Goal: Information Seeking & Learning: Understand process/instructions

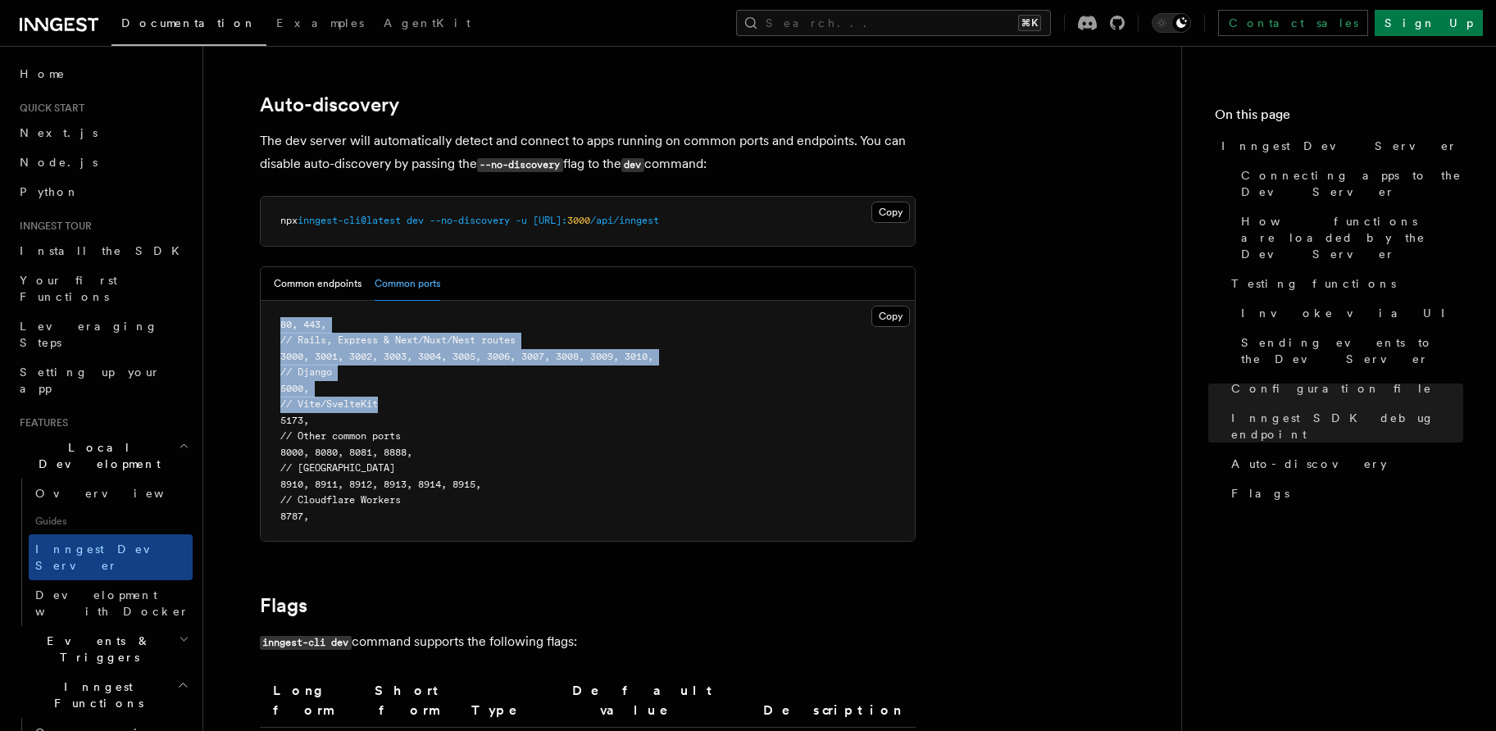
drag, startPoint x: 452, startPoint y: 338, endPoint x: 507, endPoint y: 413, distance: 93.3
click at [503, 398] on pre "80, 443, // Rails, Express & Next/Nuxt/Nest routes 3000, 3001, 3002, 3003, 3004…" at bounding box center [588, 421] width 654 height 241
drag, startPoint x: 498, startPoint y: 429, endPoint x: 453, endPoint y: 305, distance: 131.5
click at [455, 322] on pre "80, 443, // Rails, Express & Next/Nuxt/Nest routes 3000, 3001, 3002, 3003, 3004…" at bounding box center [588, 421] width 654 height 241
drag, startPoint x: 448, startPoint y: 313, endPoint x: 416, endPoint y: 435, distance: 126.5
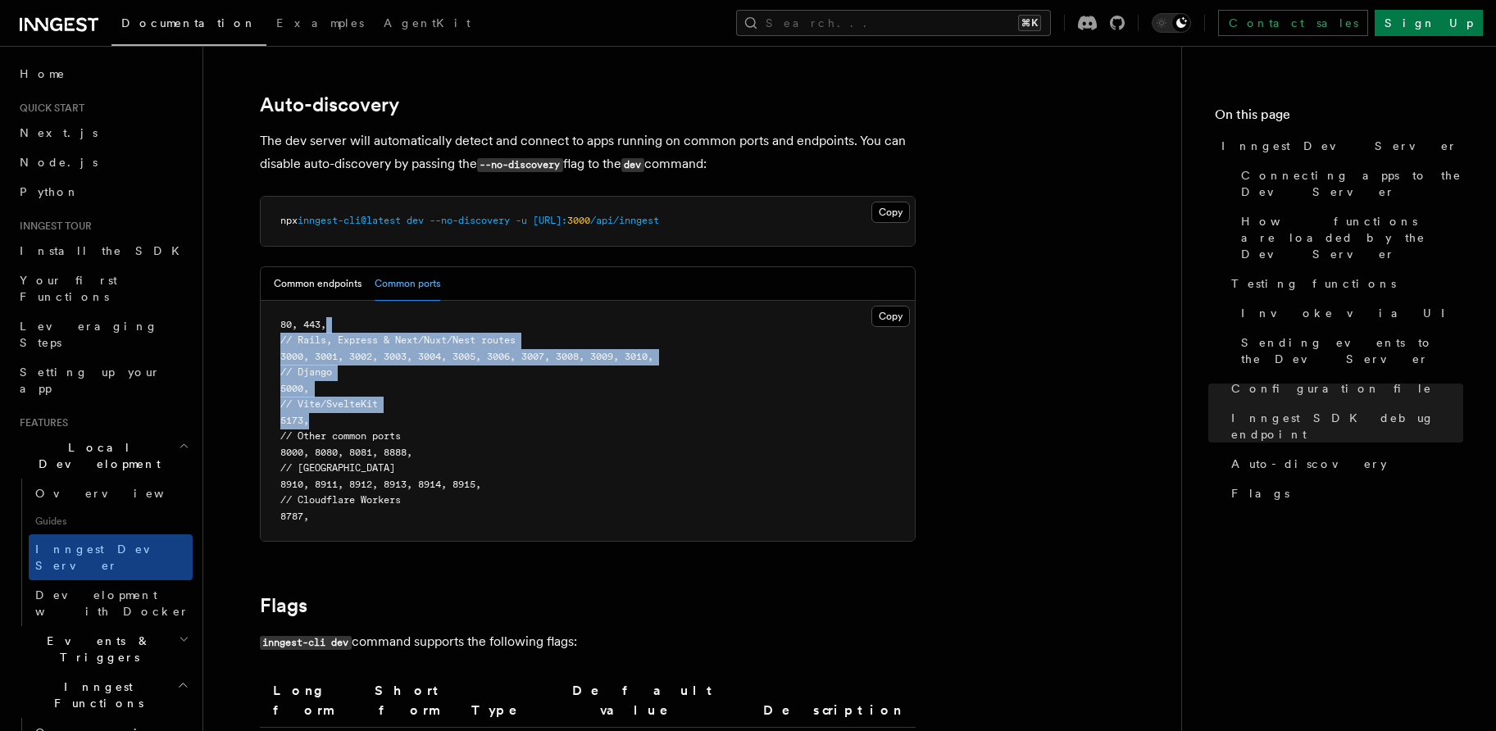
click at [412, 408] on pre "80, 443, // Rails, Express & Next/Nuxt/Nest routes 3000, 3001, 3002, 3003, 3004…" at bounding box center [588, 421] width 654 height 241
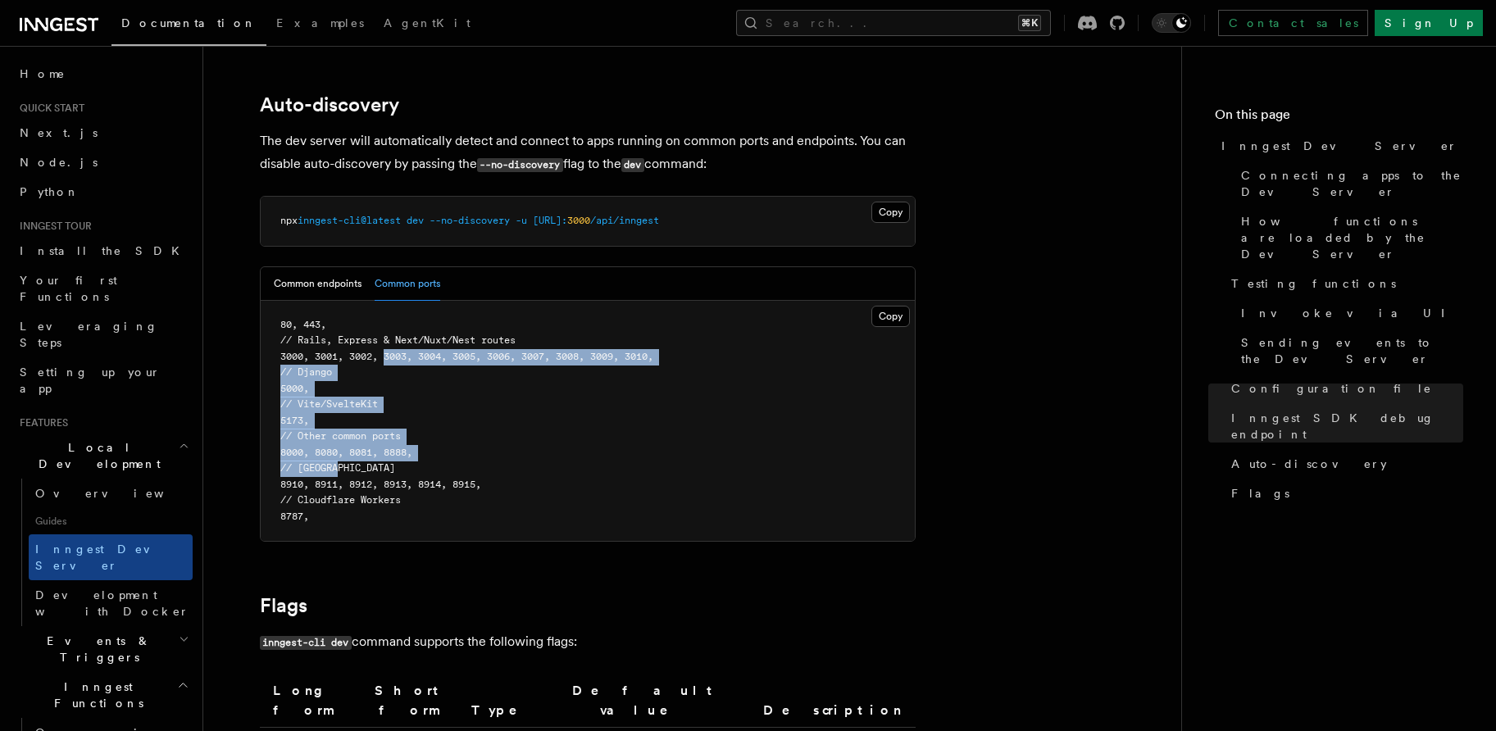
drag, startPoint x: 434, startPoint y: 444, endPoint x: 366, endPoint y: 306, distance: 153.3
click at [388, 342] on pre "80, 443, // Rails, Express & Next/Nuxt/Nest routes 3000, 3001, 3002, 3003, 3004…" at bounding box center [588, 421] width 654 height 241
click at [337, 272] on button "Common endpoints" at bounding box center [318, 284] width 88 height 34
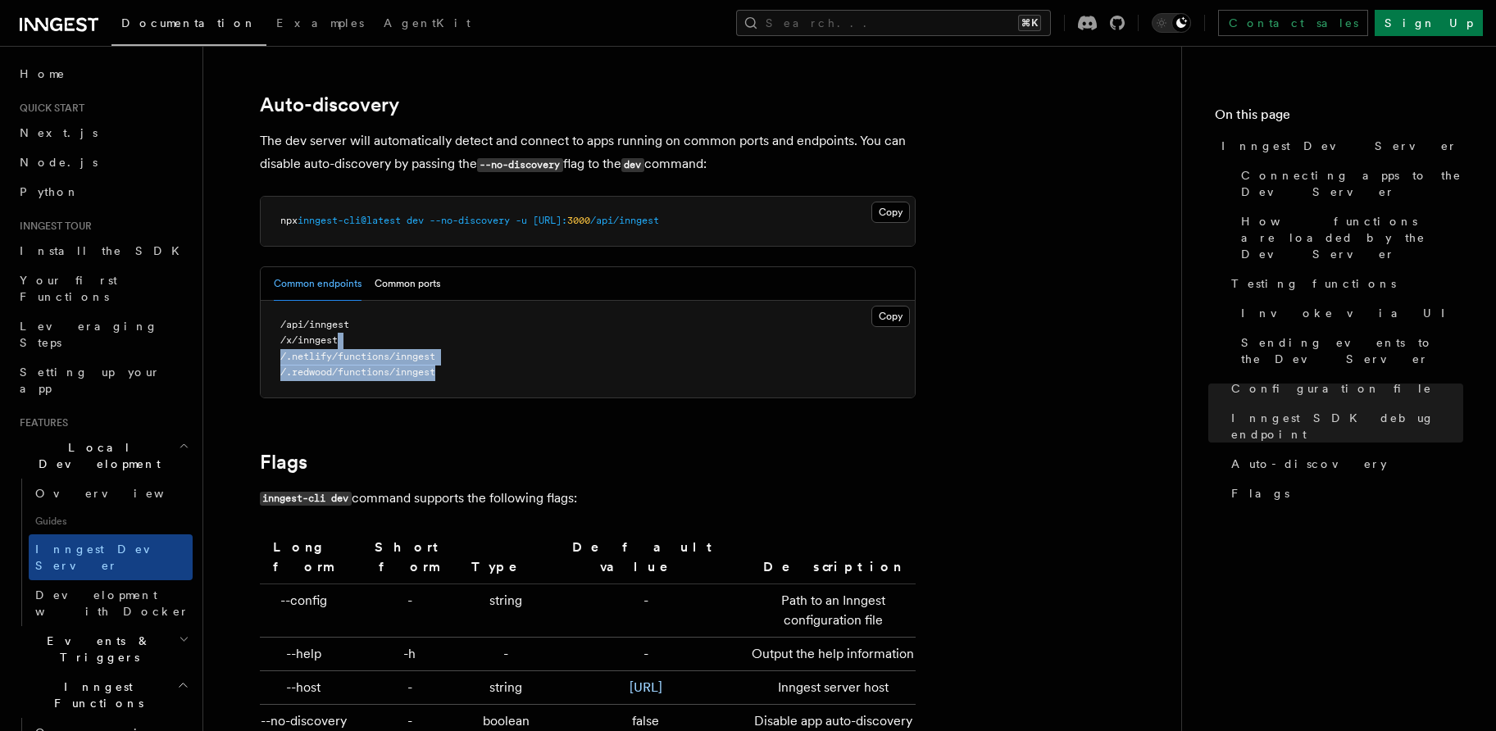
drag, startPoint x: 395, startPoint y: 333, endPoint x: 421, endPoint y: 373, distance: 48.0
click at [420, 369] on pre "/api/inngest /x/inngest /.netlify/functions/inngest /.redwood/functions/inngest" at bounding box center [588, 349] width 654 height 97
drag, startPoint x: 419, startPoint y: 367, endPoint x: 405, endPoint y: 311, distance: 58.3
click at [405, 316] on pre "/api/inngest /x/inngest /.netlify/functions/inngest /.redwood/functions/inngest" at bounding box center [588, 349] width 654 height 97
drag, startPoint x: 404, startPoint y: 311, endPoint x: 412, endPoint y: 344, distance: 34.4
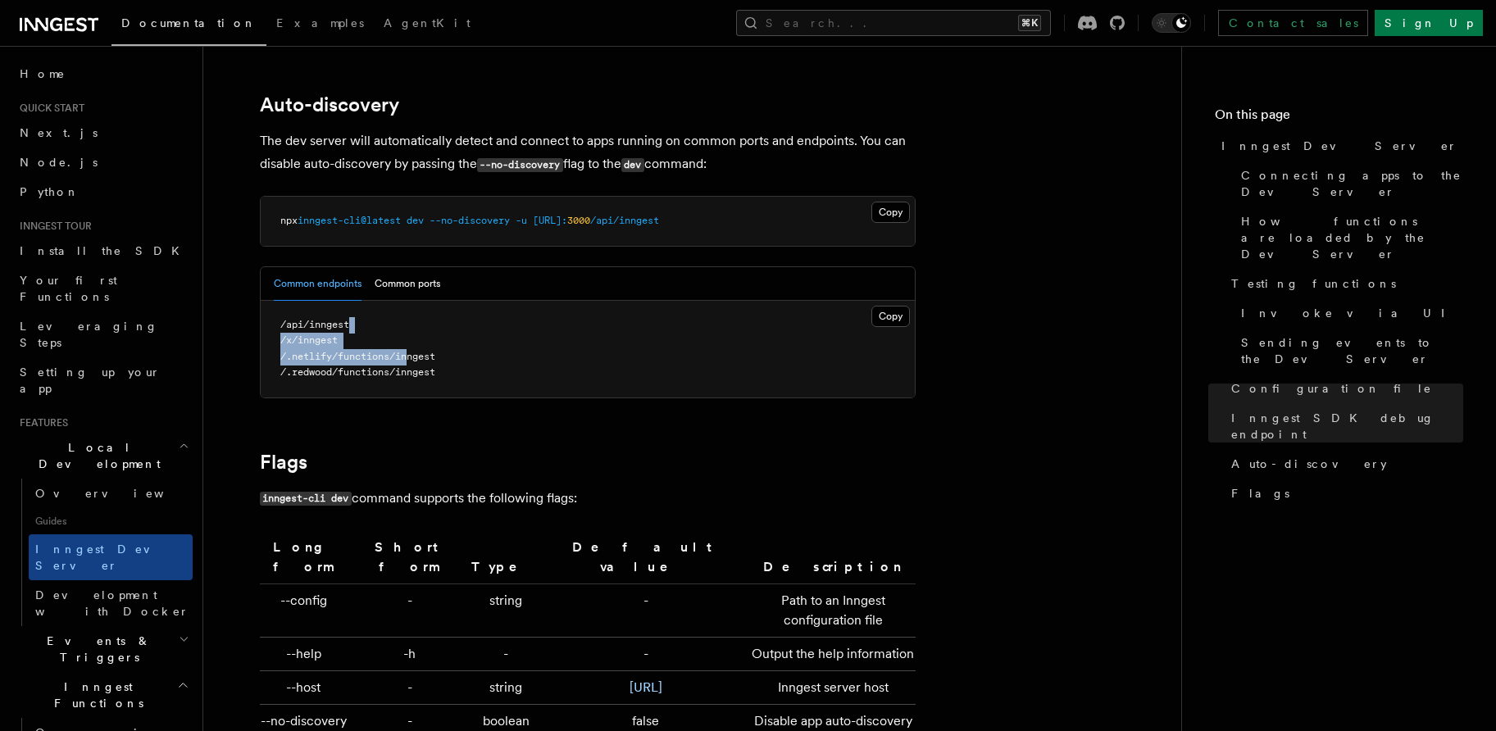
click at [412, 344] on pre "/api/inngest /x/inngest /.netlify/functions/inngest /.redwood/functions/inngest" at bounding box center [588, 349] width 654 height 97
drag, startPoint x: 412, startPoint y: 344, endPoint x: 399, endPoint y: 310, distance: 36.6
click at [399, 312] on pre "/api/inngest /x/inngest /.netlify/functions/inngest /.redwood/functions/inngest" at bounding box center [588, 349] width 654 height 97
drag, startPoint x: 399, startPoint y: 310, endPoint x: 401, endPoint y: 345, distance: 35.3
click at [401, 335] on pre "/api/inngest /x/inngest /.netlify/functions/inngest /.redwood/functions/inngest" at bounding box center [588, 349] width 654 height 97
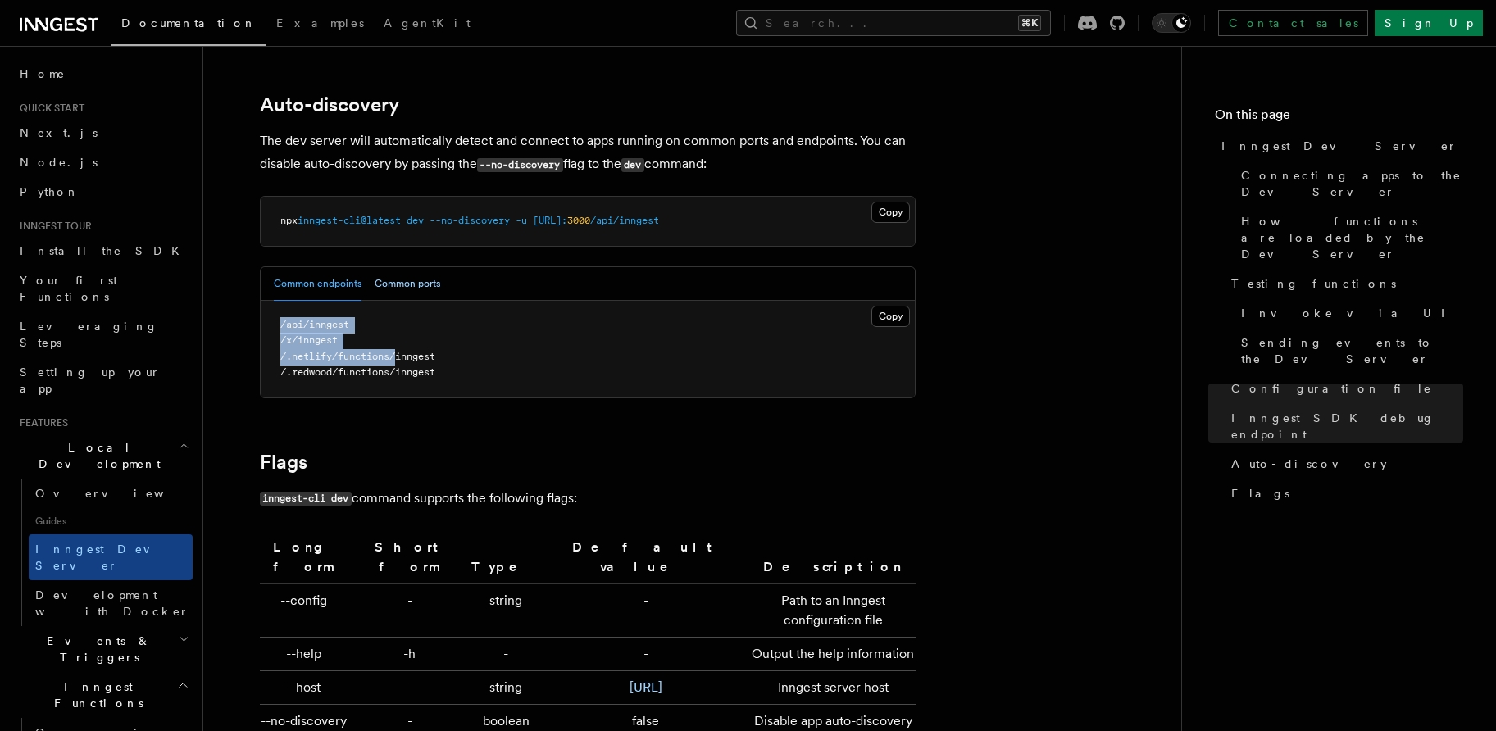
drag, startPoint x: 401, startPoint y: 346, endPoint x: 407, endPoint y: 280, distance: 65.8
click at [403, 301] on pre "/api/inngest /x/inngest /.netlify/functions/inngest /.redwood/functions/inngest" at bounding box center [588, 349] width 654 height 97
click at [409, 268] on button "Common ports" at bounding box center [408, 284] width 66 height 34
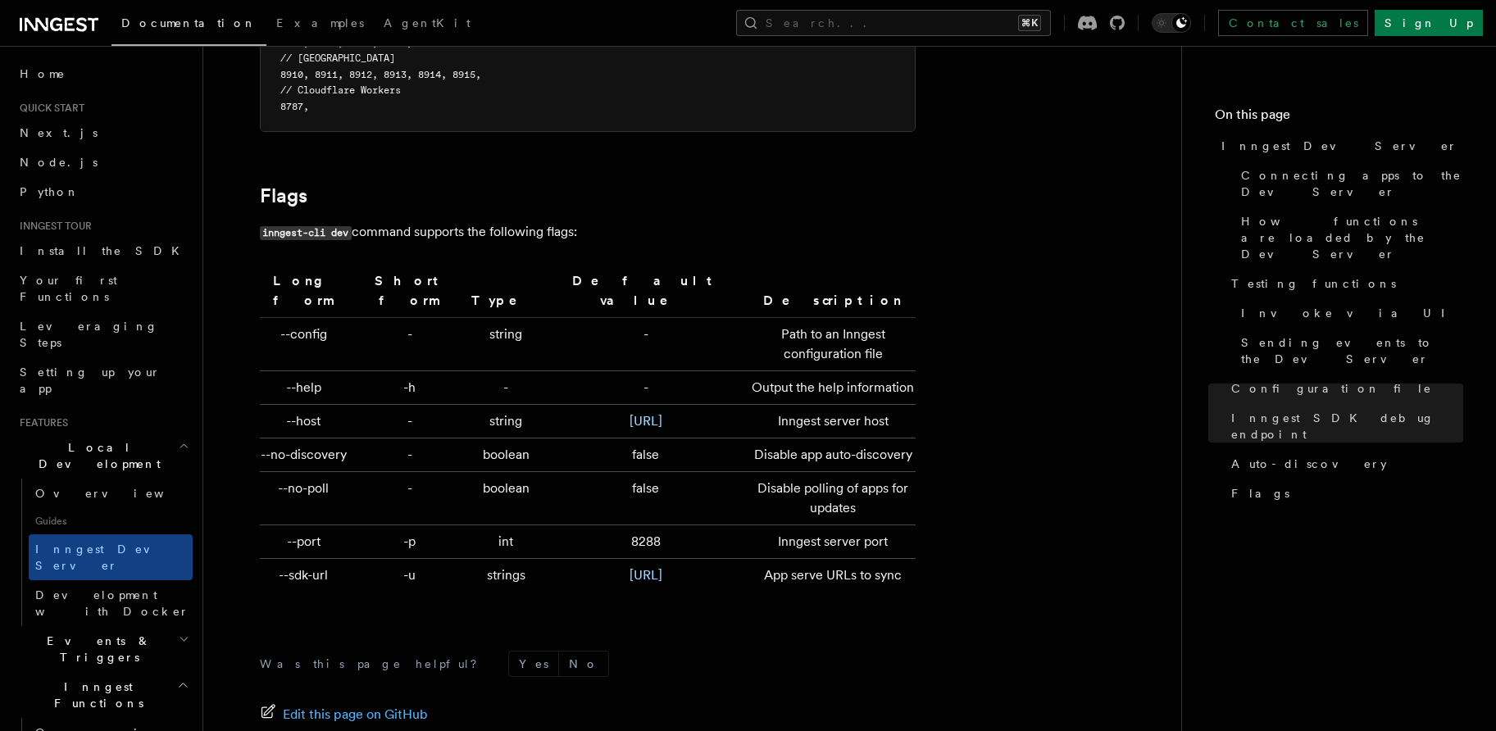
scroll to position [5107, 0]
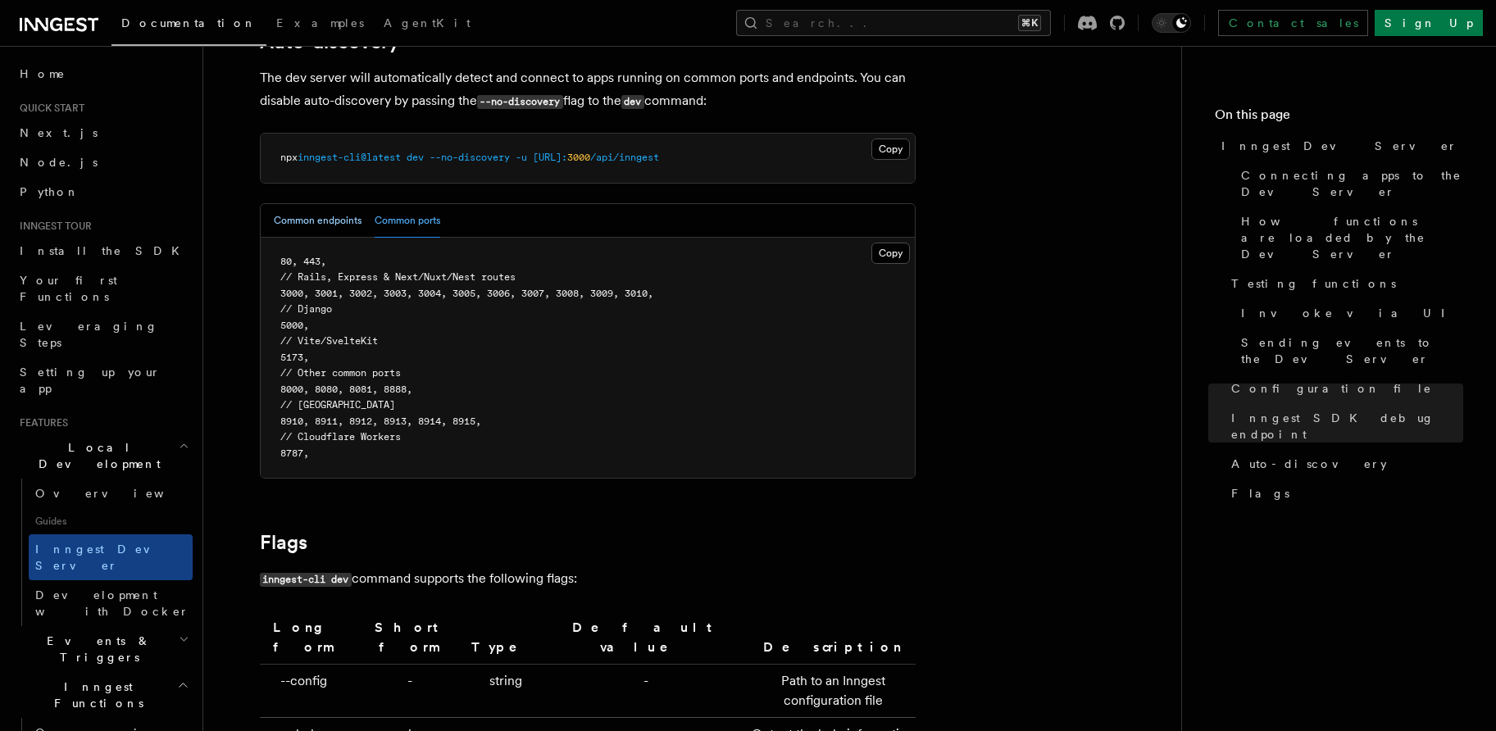
click at [322, 206] on button "Common endpoints" at bounding box center [318, 221] width 88 height 34
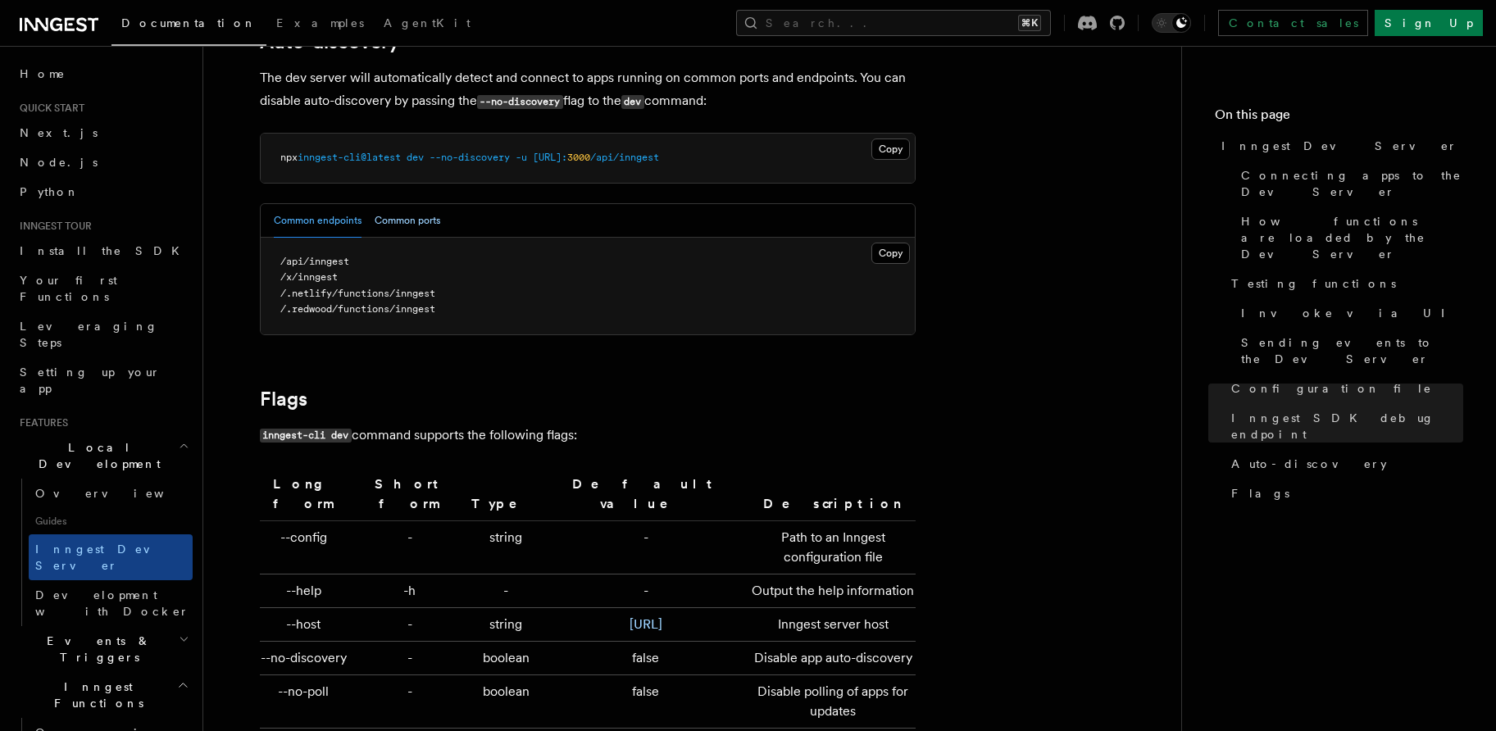
click at [416, 212] on button "Common ports" at bounding box center [408, 221] width 66 height 34
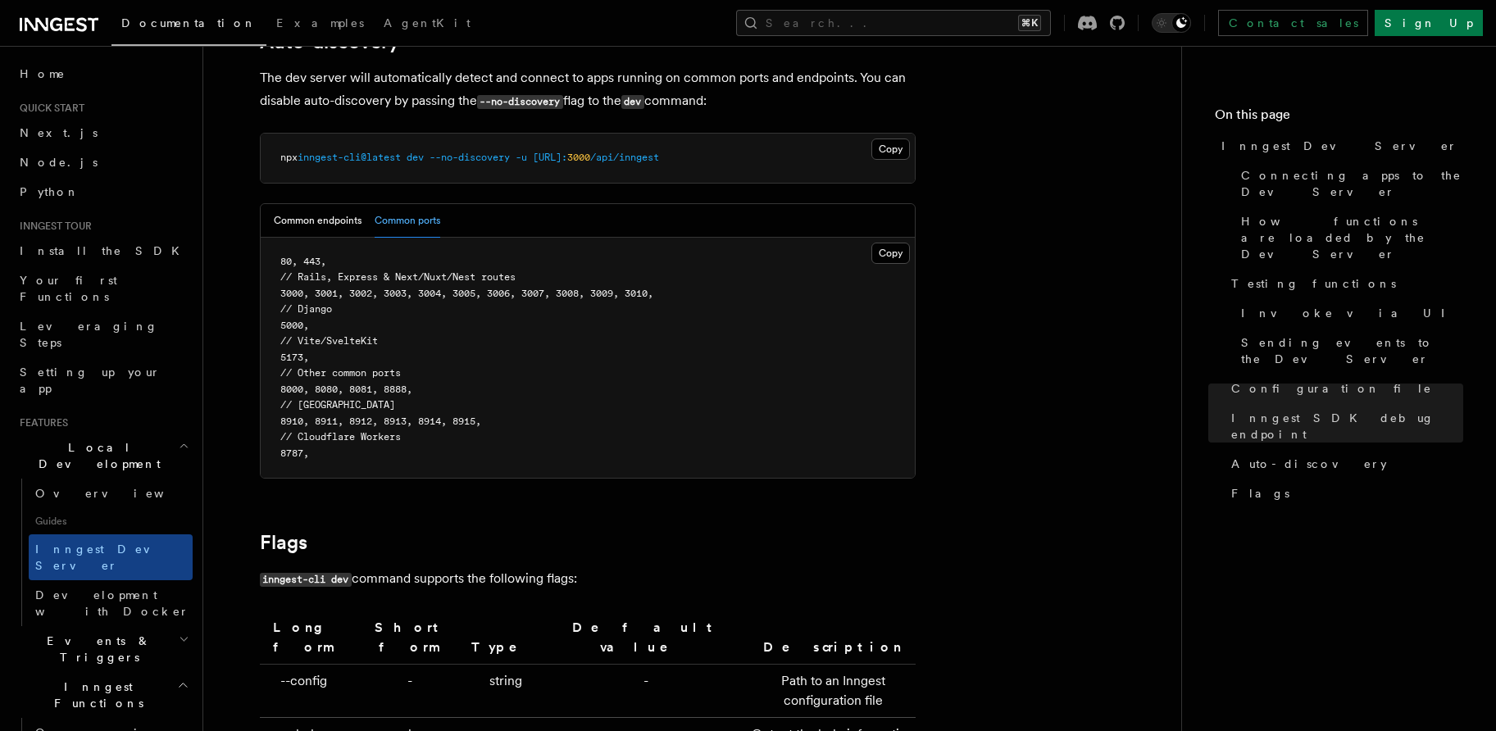
click at [416, 212] on button "Common ports" at bounding box center [408, 221] width 66 height 34
click at [372, 212] on div "Common endpoints Common ports" at bounding box center [357, 221] width 166 height 34
click at [323, 205] on button "Common endpoints" at bounding box center [318, 221] width 88 height 34
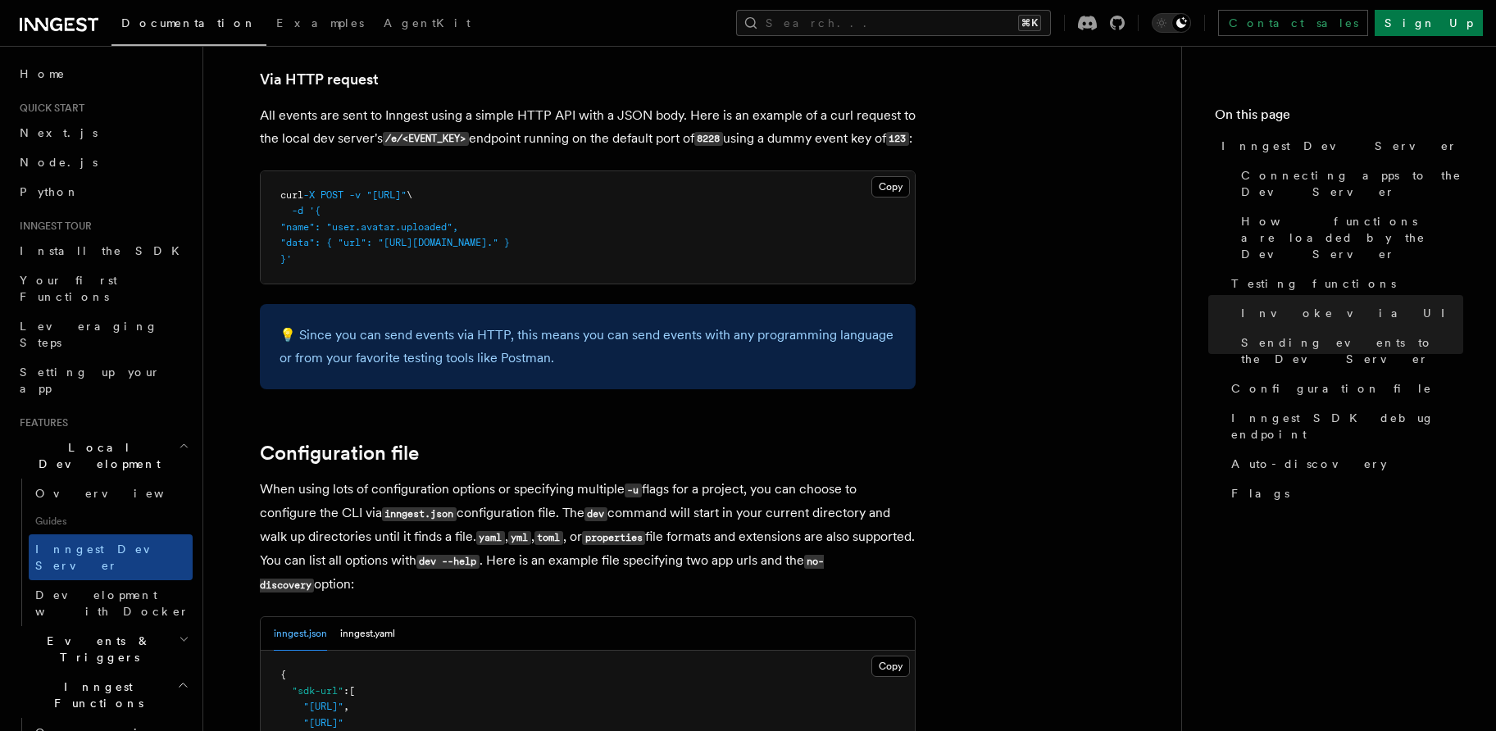
scroll to position [3883, 0]
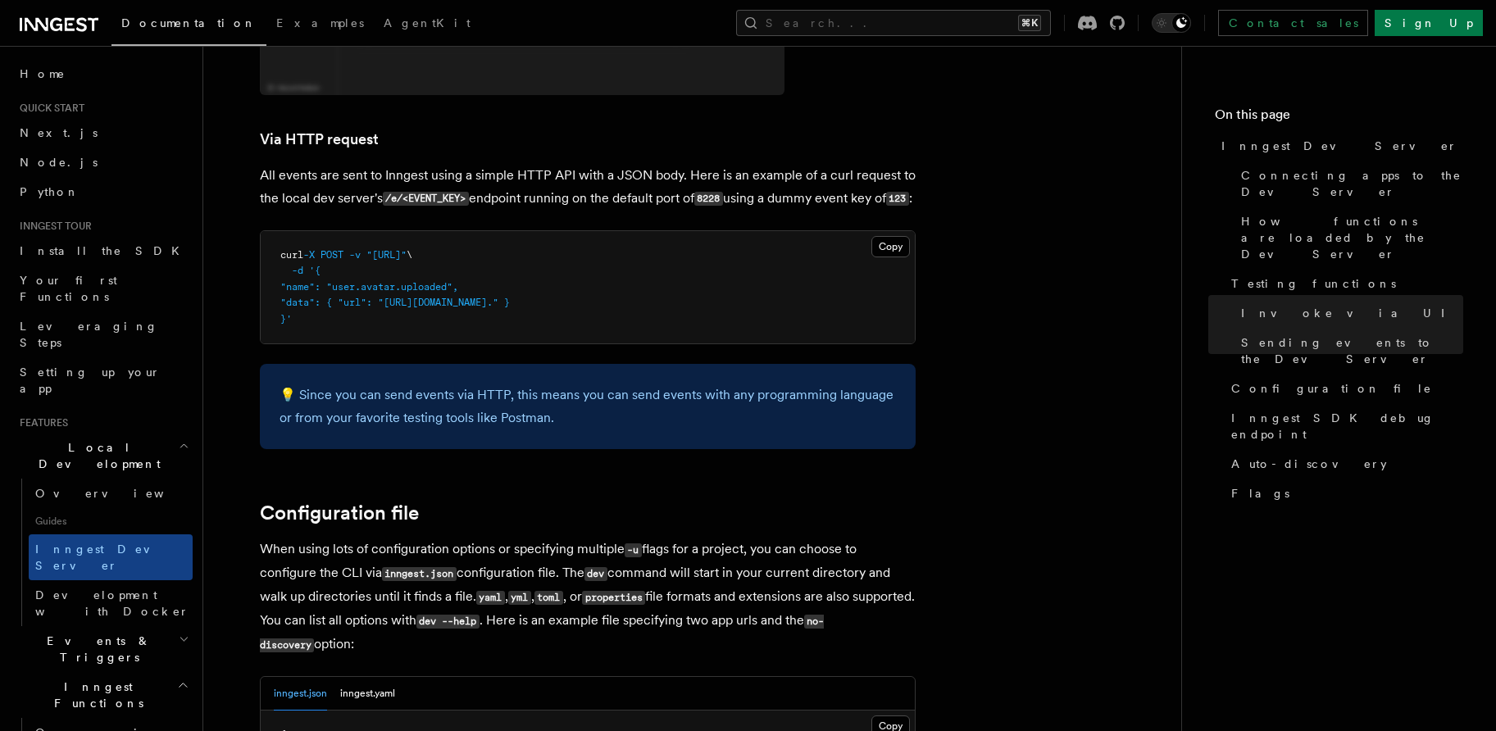
drag, startPoint x: 367, startPoint y: 234, endPoint x: 402, endPoint y: 319, distance: 91.2
click at [401, 317] on pre "curl -X POST -v "[URL]" \ -d '{ "name": "user.avatar.uploaded", "data": { "url"…" at bounding box center [588, 287] width 654 height 113
drag, startPoint x: 355, startPoint y: 304, endPoint x: 269, endPoint y: 247, distance: 103.5
click at [271, 251] on pre "curl -X POST -v "[URL]" \ -d '{ "name": "user.avatar.uploaded", "data": { "url"…" at bounding box center [588, 287] width 654 height 113
drag, startPoint x: 269, startPoint y: 247, endPoint x: 370, endPoint y: 310, distance: 119.0
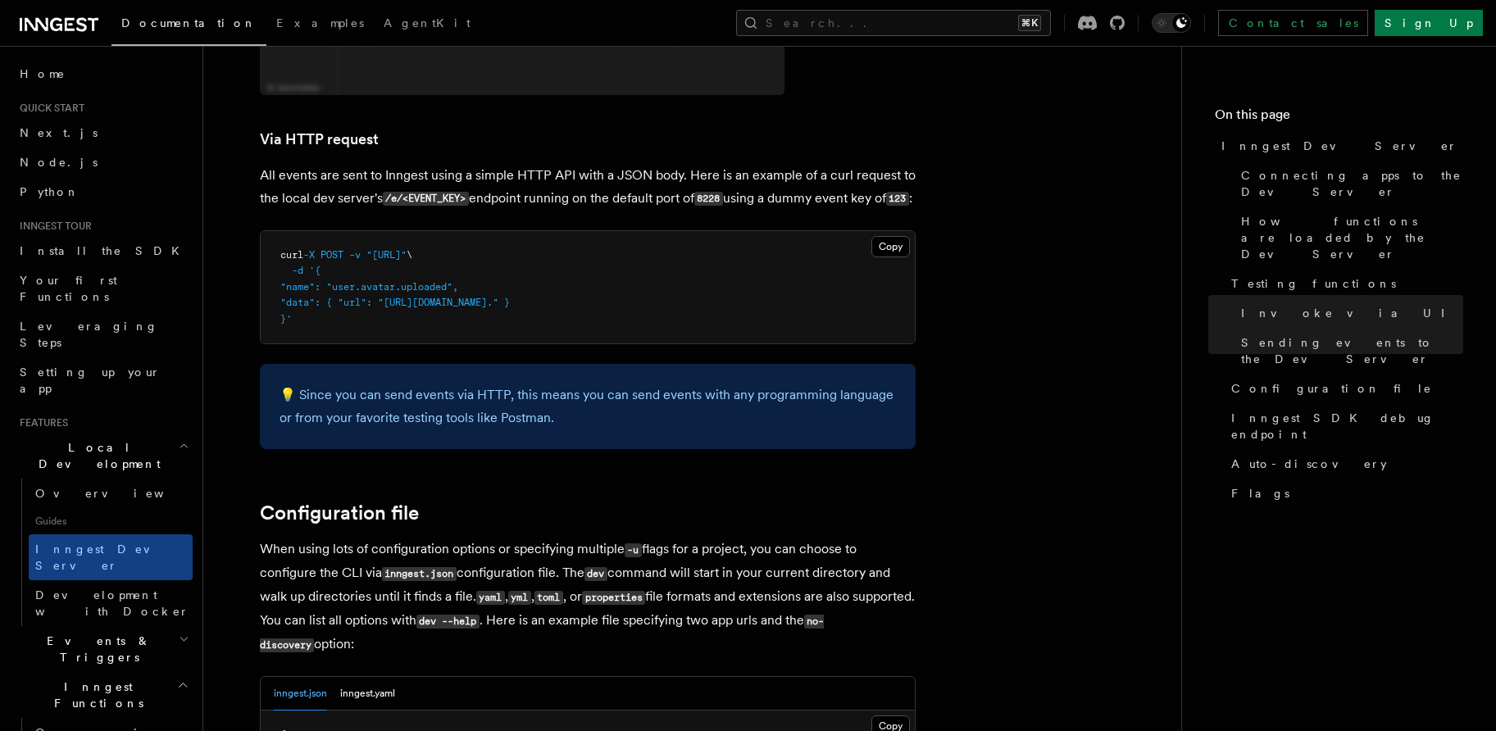
click at [369, 309] on pre "curl -X POST -v "[URL]" \ -d '{ "name": "user.avatar.uploaded", "data": { "url"…" at bounding box center [588, 287] width 654 height 113
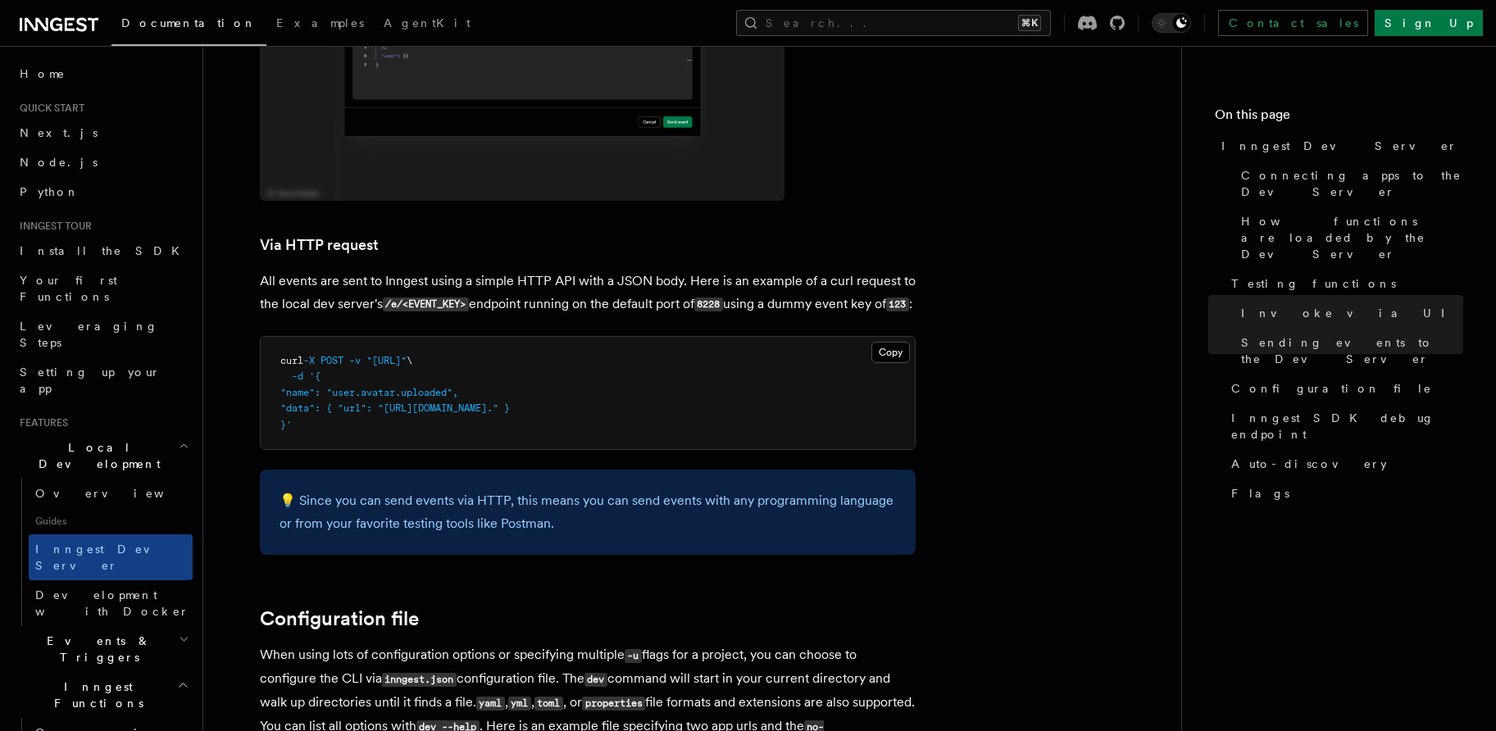
scroll to position [3524, 0]
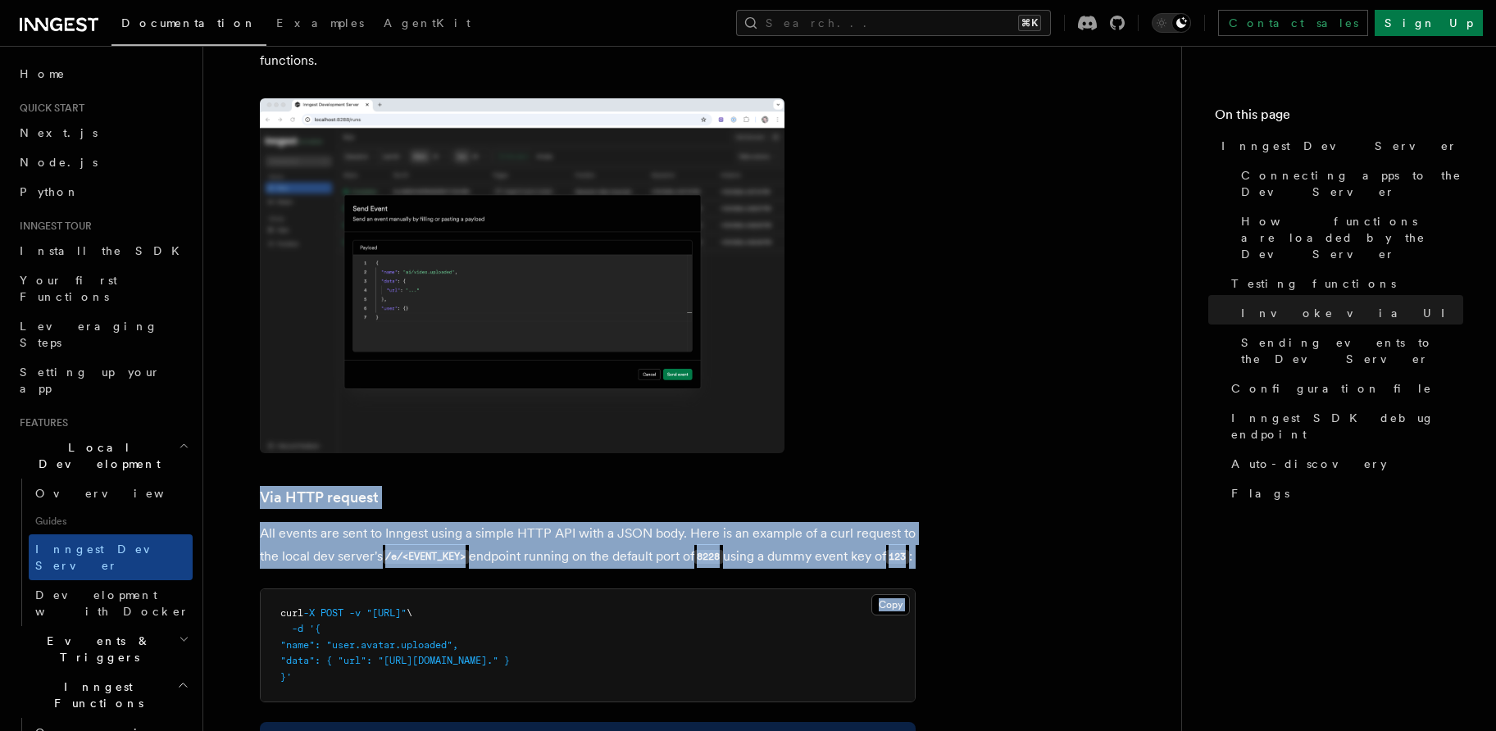
drag, startPoint x: 411, startPoint y: 446, endPoint x: 407, endPoint y: 567, distance: 121.4
drag, startPoint x: 323, startPoint y: 544, endPoint x: 285, endPoint y: 476, distance: 77.8
drag, startPoint x: 285, startPoint y: 476, endPoint x: 333, endPoint y: 538, distance: 78.4
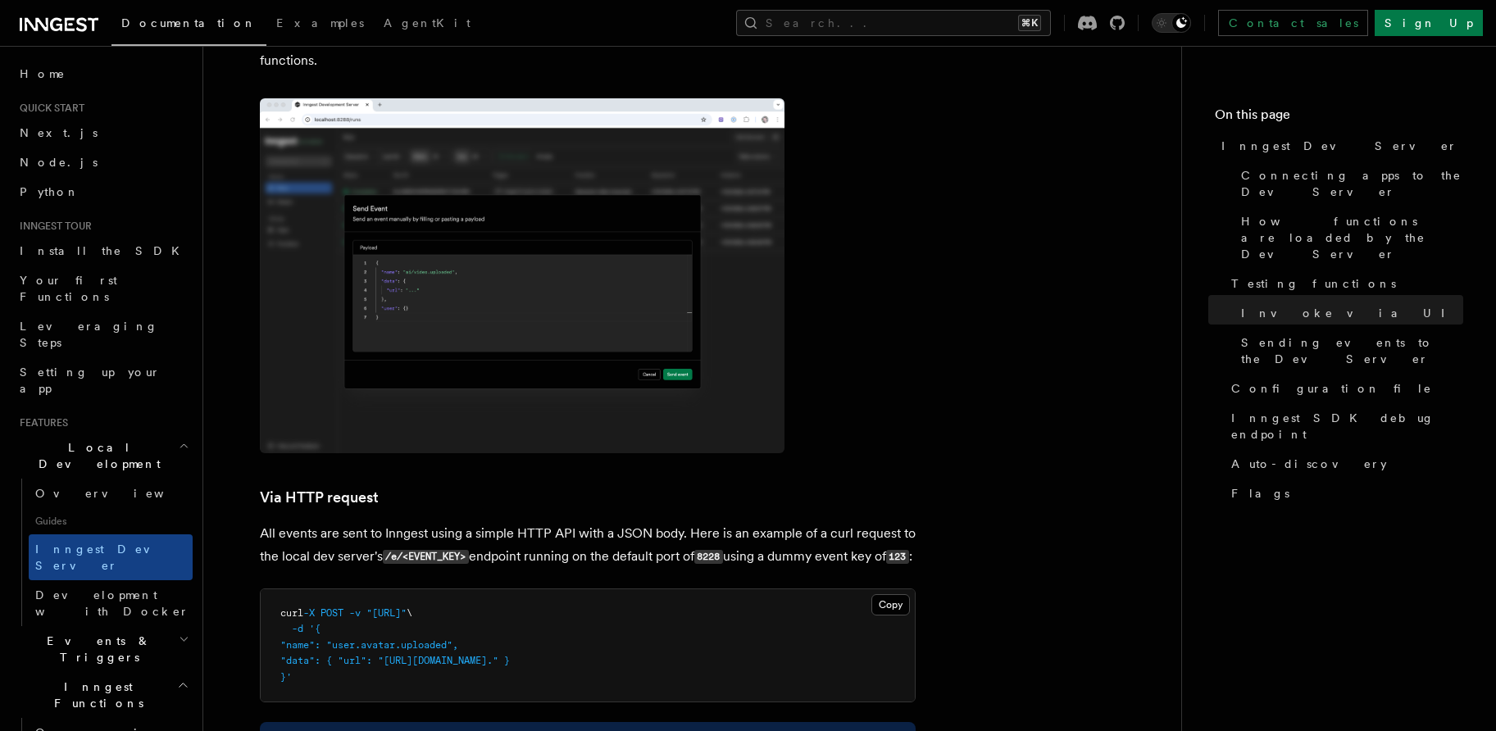
drag, startPoint x: 333, startPoint y: 538, endPoint x: 327, endPoint y: 529, distance: 10.7
click at [331, 536] on p "All events are sent to Inngest using a simple HTTP API with a JSON body. Here i…" at bounding box center [588, 545] width 656 height 47
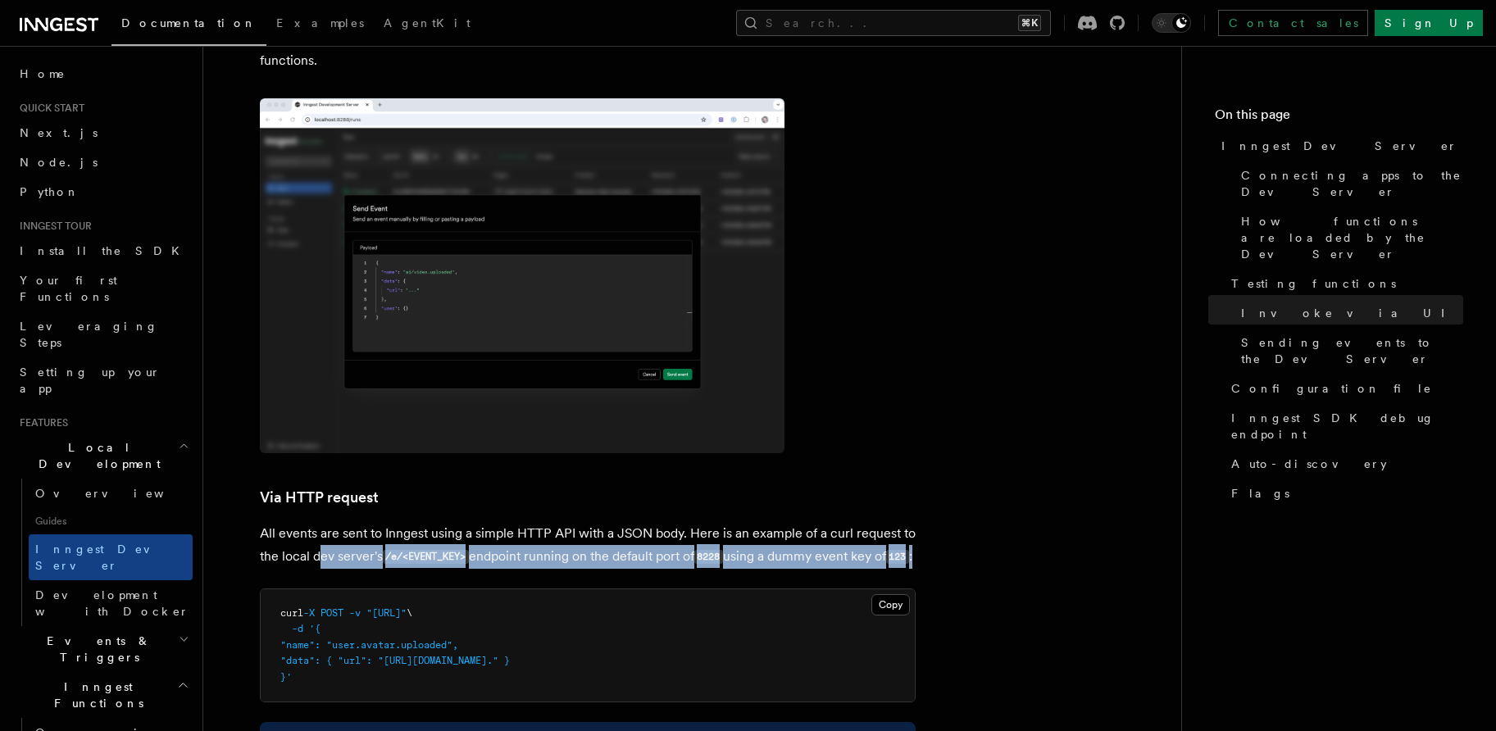
drag, startPoint x: 327, startPoint y: 529, endPoint x: 321, endPoint y: 505, distance: 24.5
click at [321, 522] on p "All events are sent to Inngest using a simple HTTP API with a JSON body. Here i…" at bounding box center [588, 545] width 656 height 47
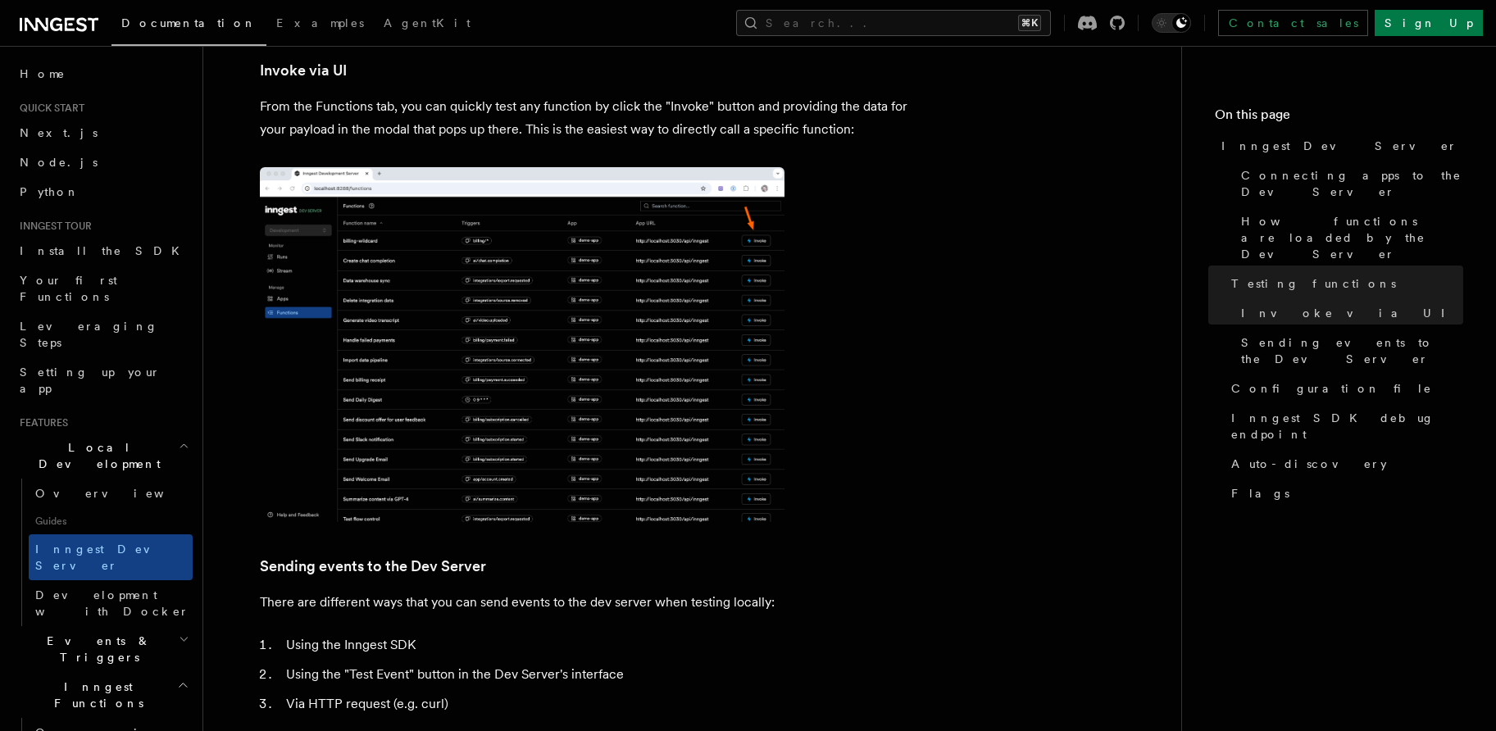
scroll to position [1997, 0]
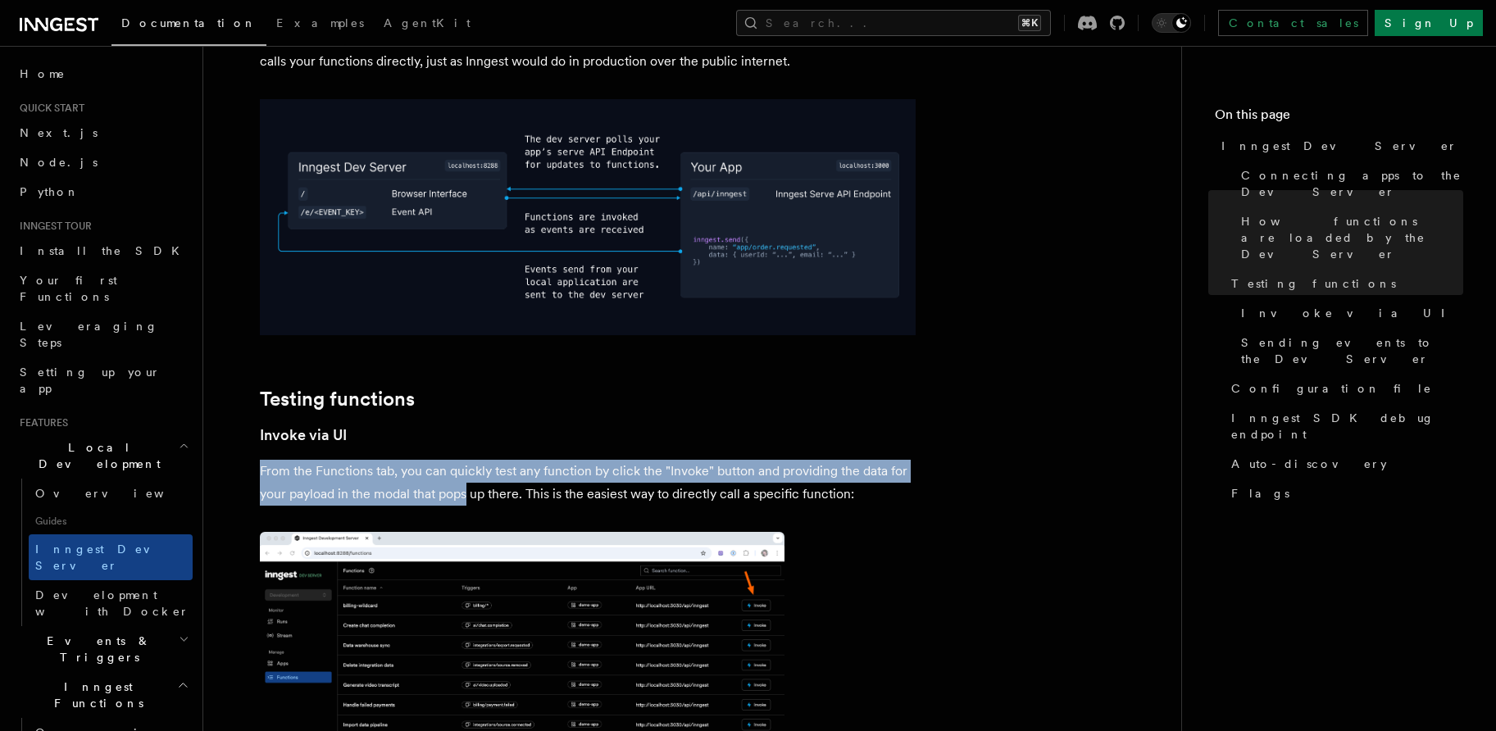
drag, startPoint x: 425, startPoint y: 403, endPoint x: 466, endPoint y: 457, distance: 67.4
click at [466, 460] on p "From the Functions tab, you can quickly test any function by click the "Invoke"…" at bounding box center [588, 483] width 656 height 46
drag, startPoint x: 466, startPoint y: 457, endPoint x: 466, endPoint y: 405, distance: 51.6
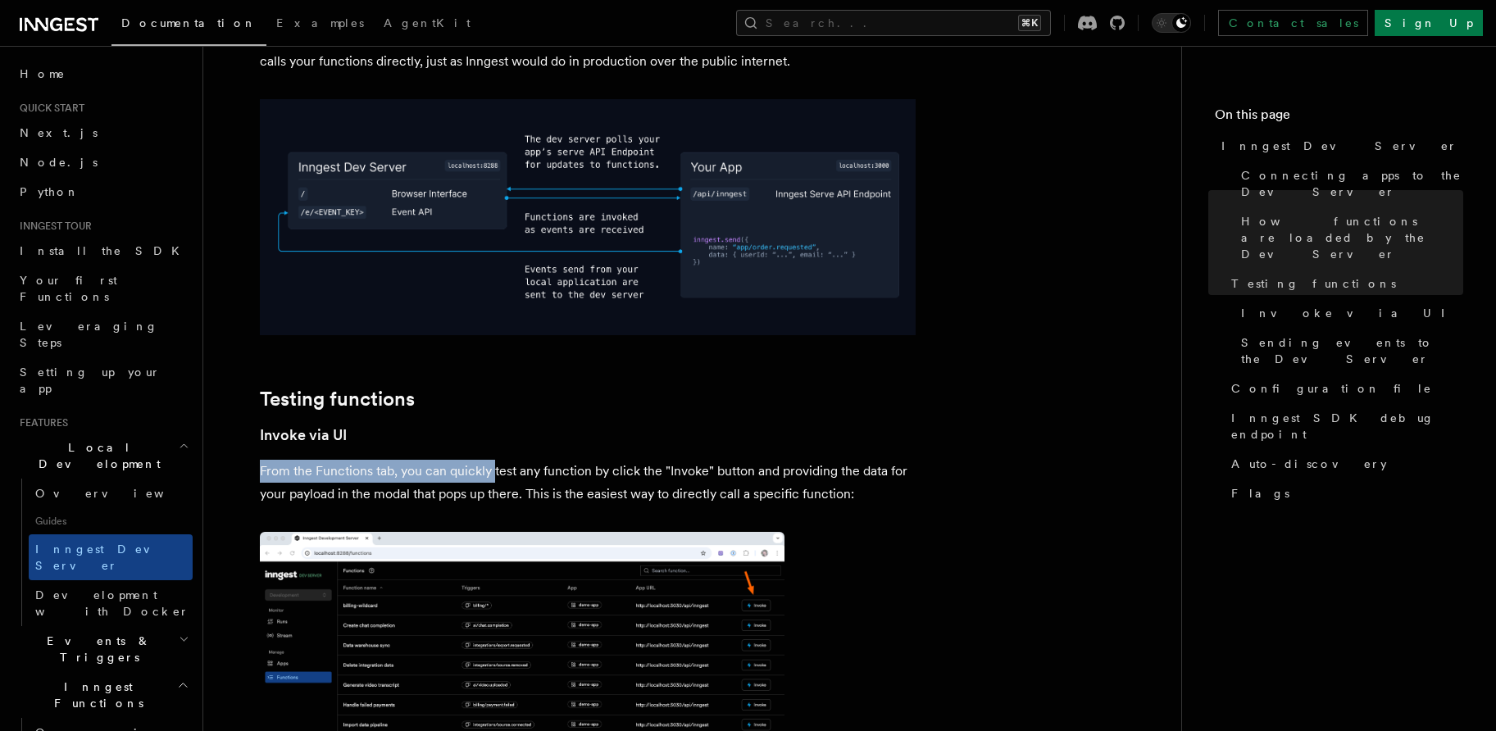
drag, startPoint x: 466, startPoint y: 405, endPoint x: 489, endPoint y: 439, distance: 41.2
click at [490, 460] on p "From the Functions tab, you can quickly test any function by click the "Invoke"…" at bounding box center [588, 483] width 656 height 46
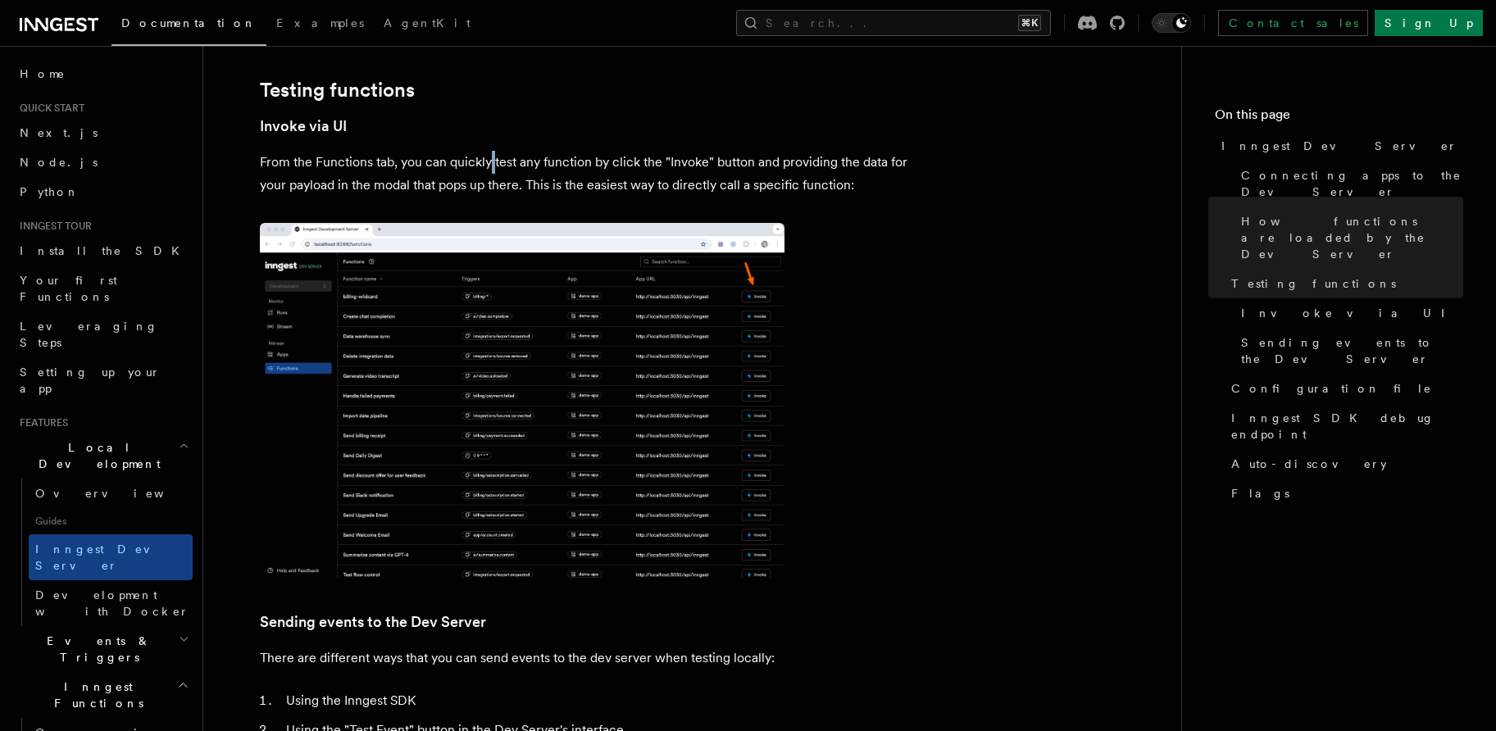
scroll to position [2475, 0]
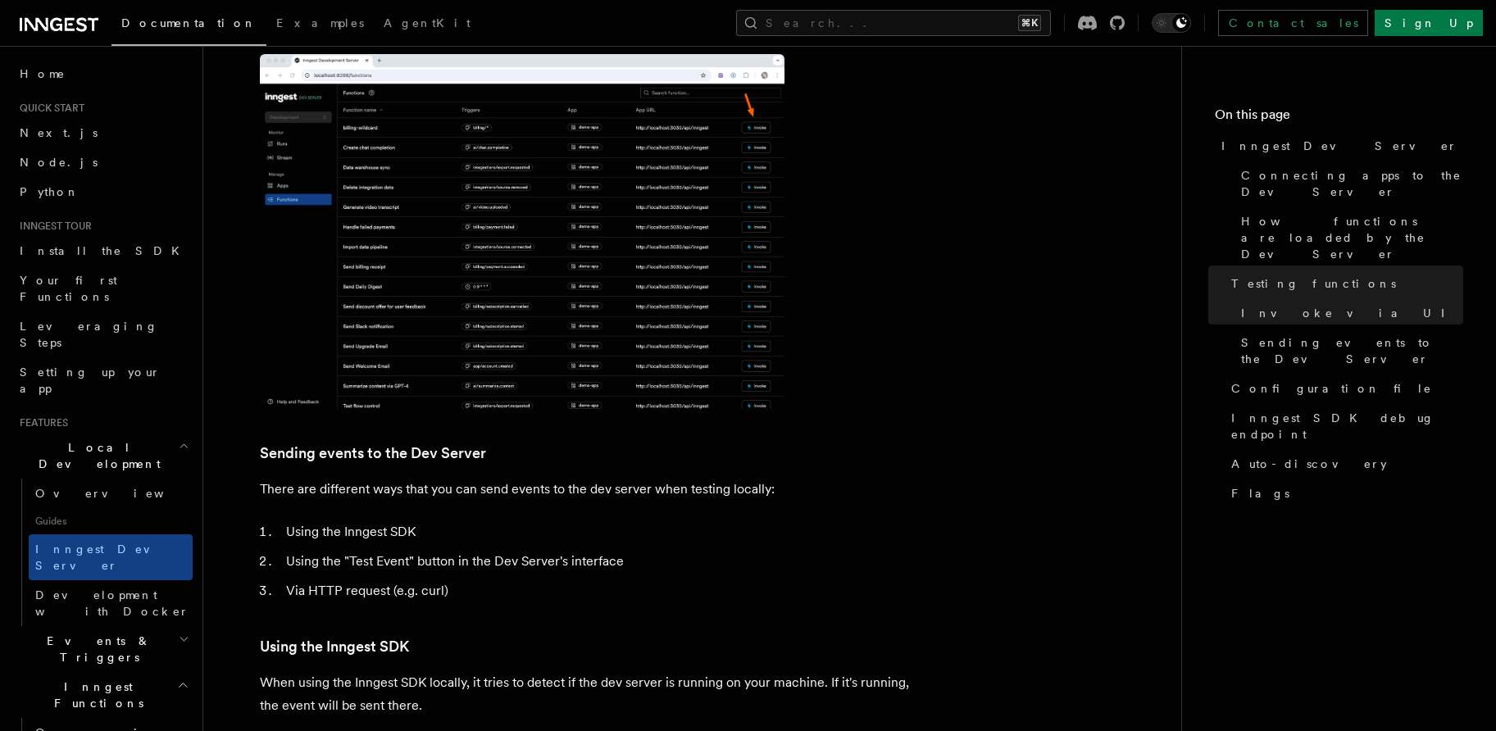
click at [476, 550] on li "Using the "Test Event" button in the Dev Server's interface" at bounding box center [598, 561] width 635 height 23
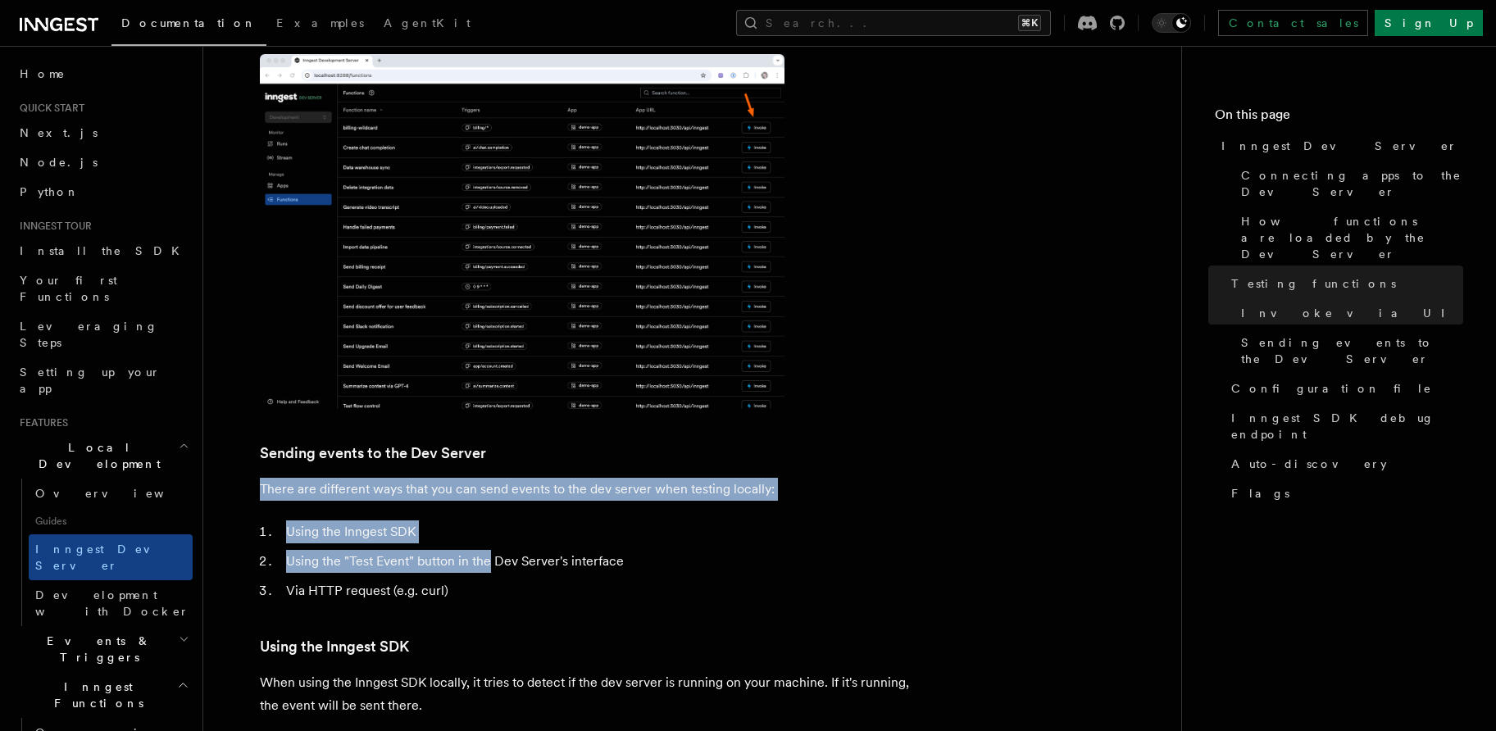
click at [359, 425] on article "Features Local Development Inngest Dev Server The Inngest dev server is an open…" at bounding box center [693, 678] width 926 height 6162
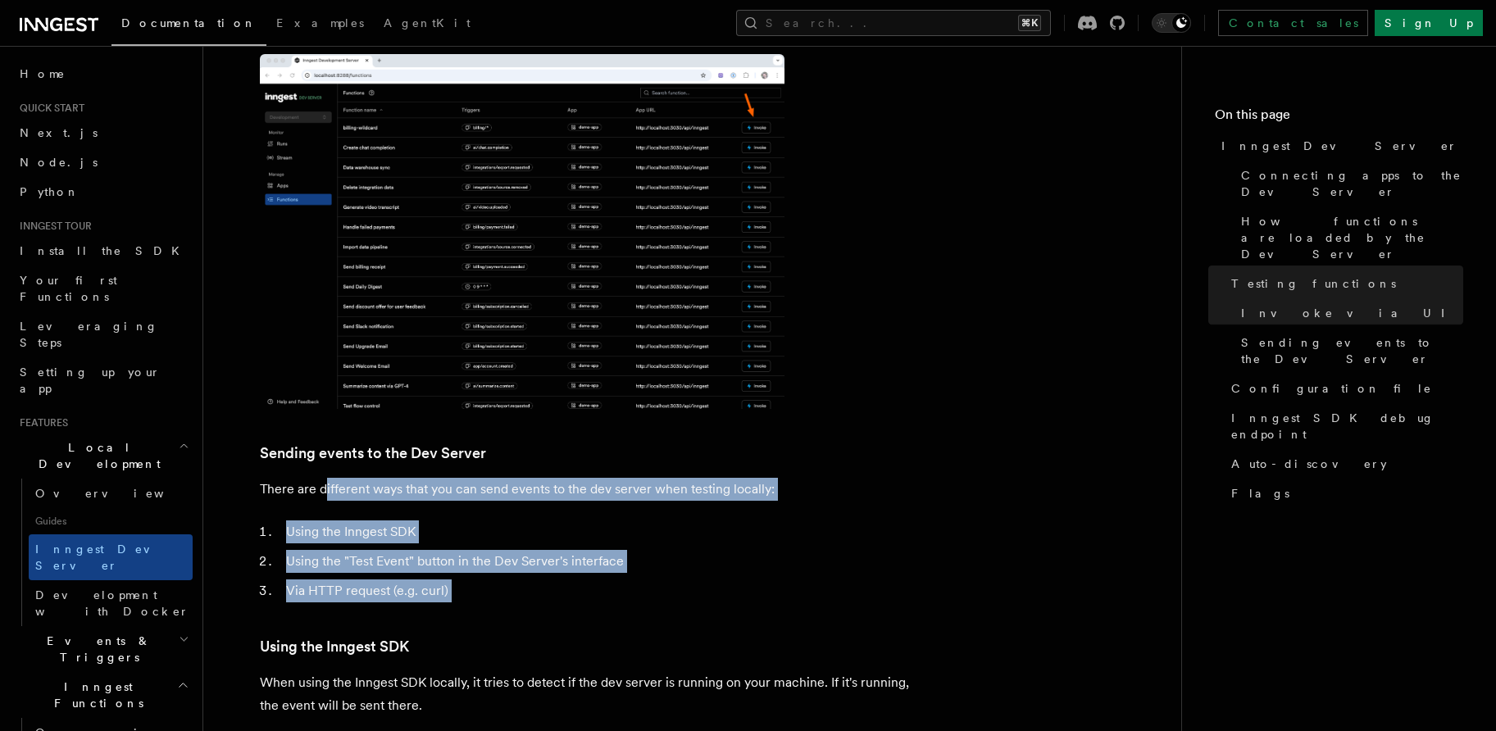
drag, startPoint x: 333, startPoint y: 441, endPoint x: 623, endPoint y: 551, distance: 310.3
click at [623, 551] on article "Features Local Development Inngest Dev Server The Inngest dev server is an open…" at bounding box center [693, 678] width 926 height 6162
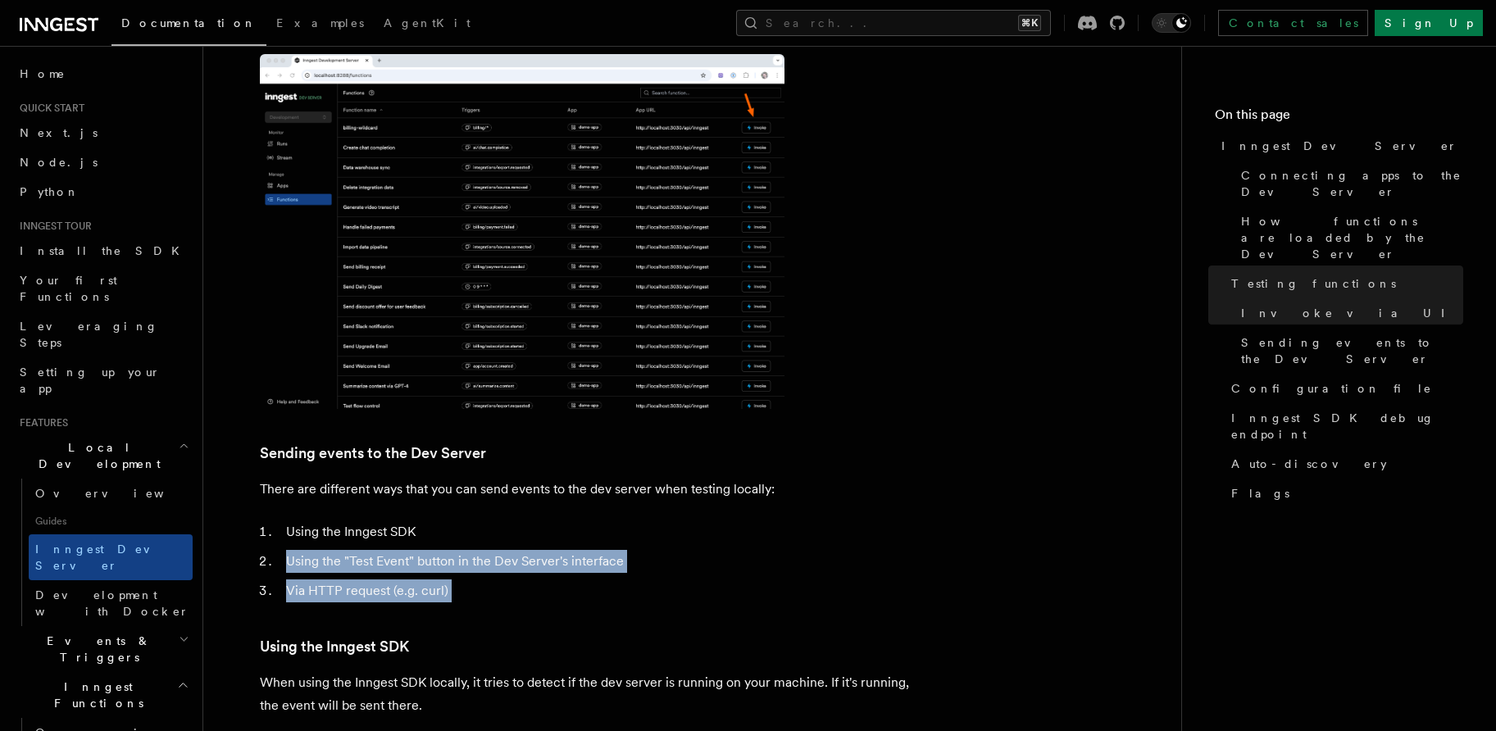
drag, startPoint x: 569, startPoint y: 550, endPoint x: 442, endPoint y: 494, distance: 139.1
click at [452, 521] on ol "Using the Inngest SDK Using the "Test Event" button in the Dev Server's interfa…" at bounding box center [588, 562] width 656 height 82
click at [427, 521] on li "Using the Inngest SDK" at bounding box center [598, 532] width 635 height 23
drag, startPoint x: 427, startPoint y: 489, endPoint x: 569, endPoint y: 523, distance: 146.0
click at [565, 523] on ol "Using the Inngest SDK Using the "Test Event" button in the Dev Server's interfa…" at bounding box center [588, 562] width 656 height 82
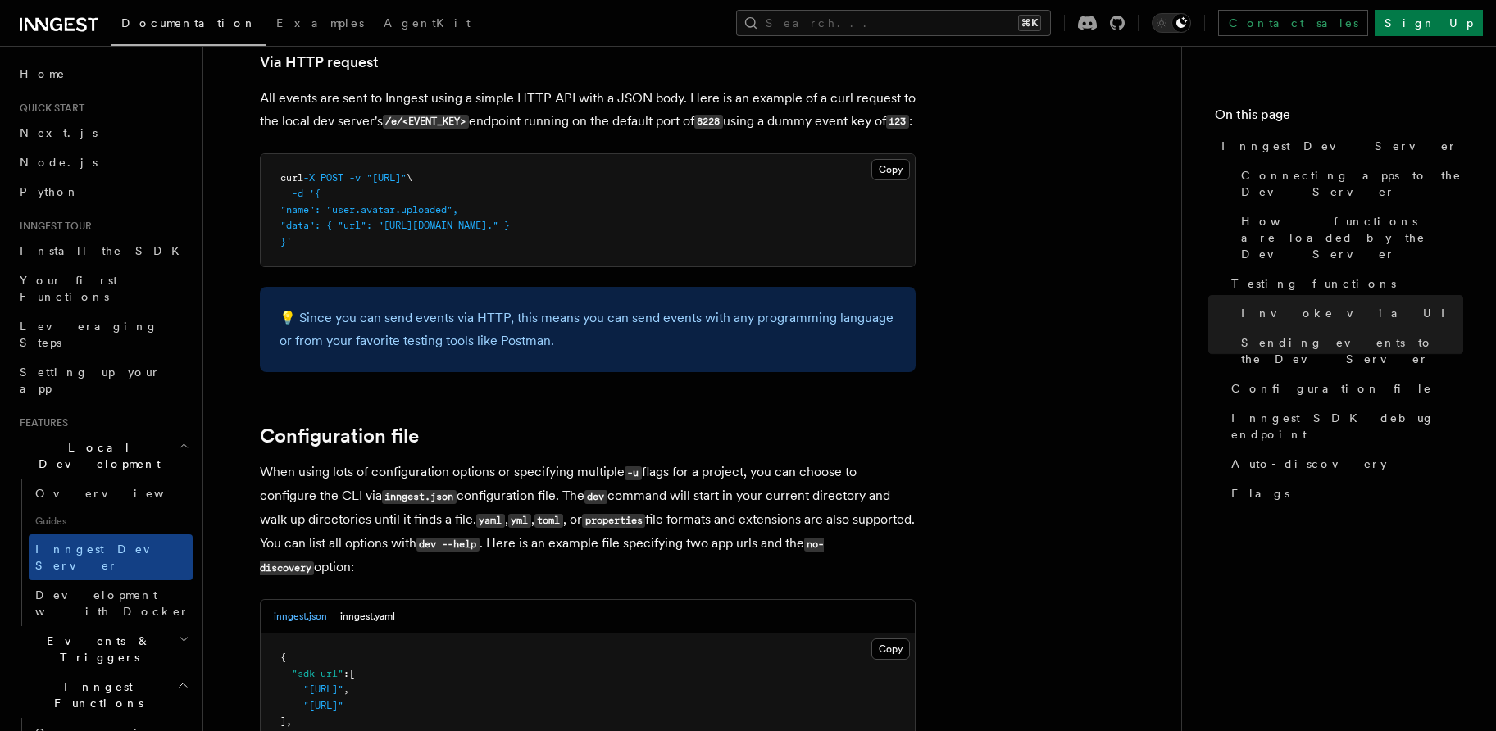
scroll to position [4044, 0]
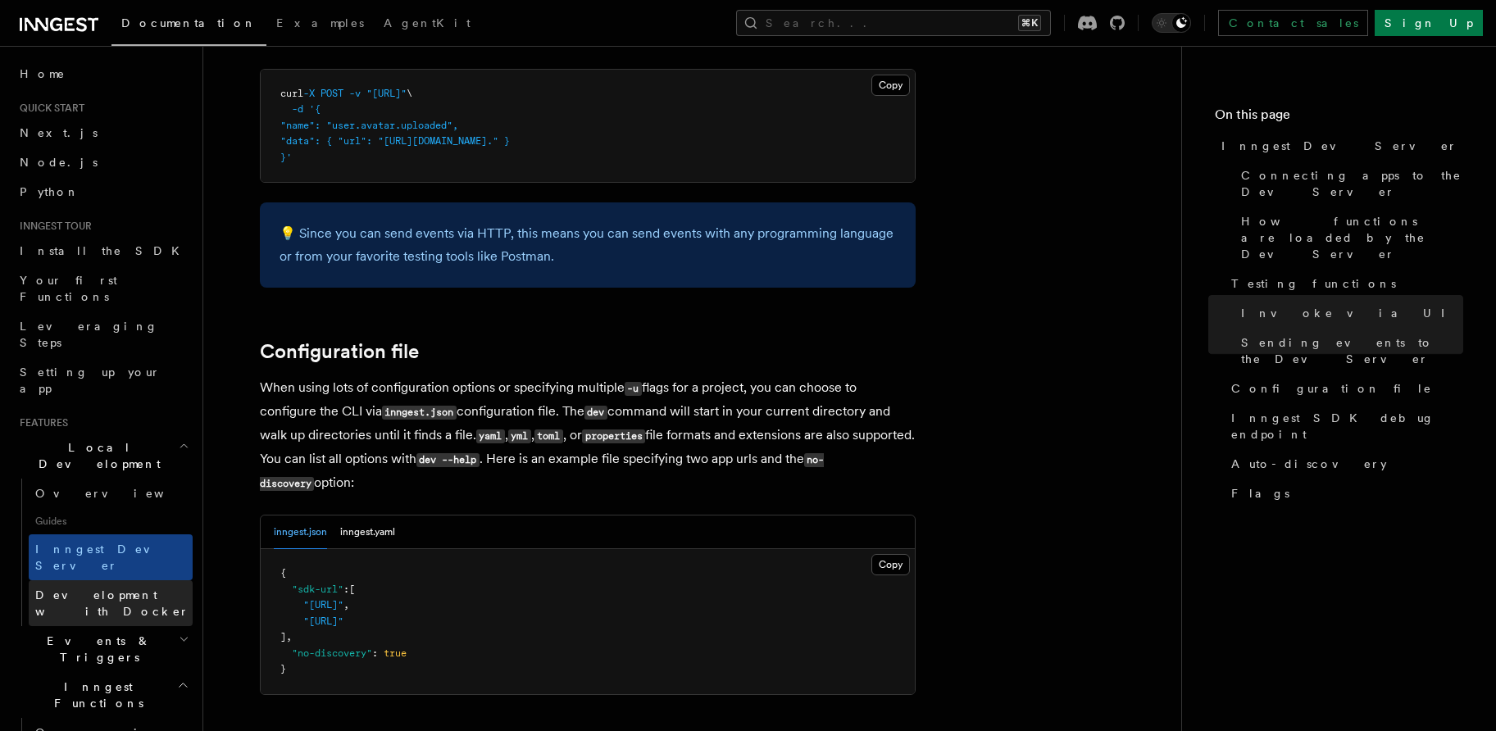
click at [141, 589] on span "Development with Docker" at bounding box center [112, 604] width 154 height 30
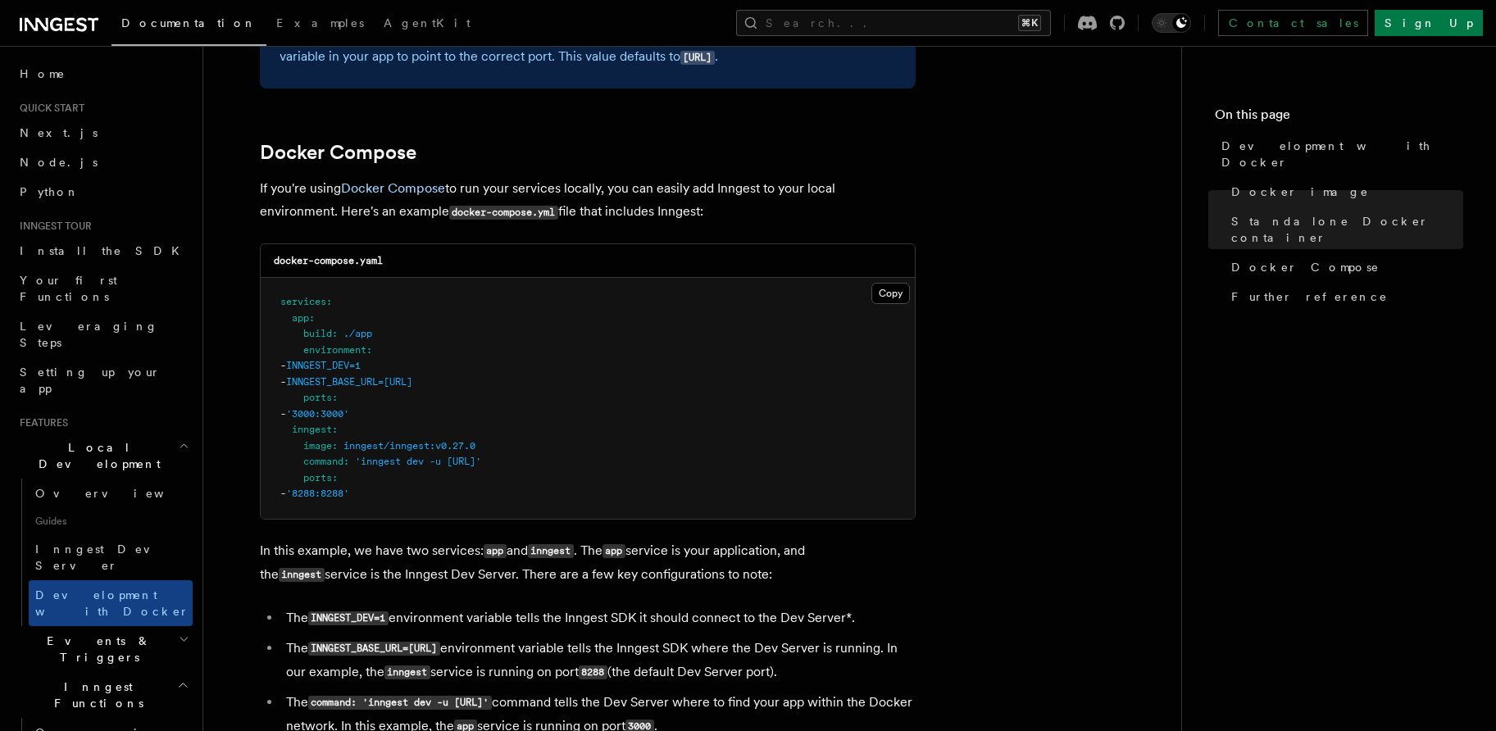
scroll to position [1310, 0]
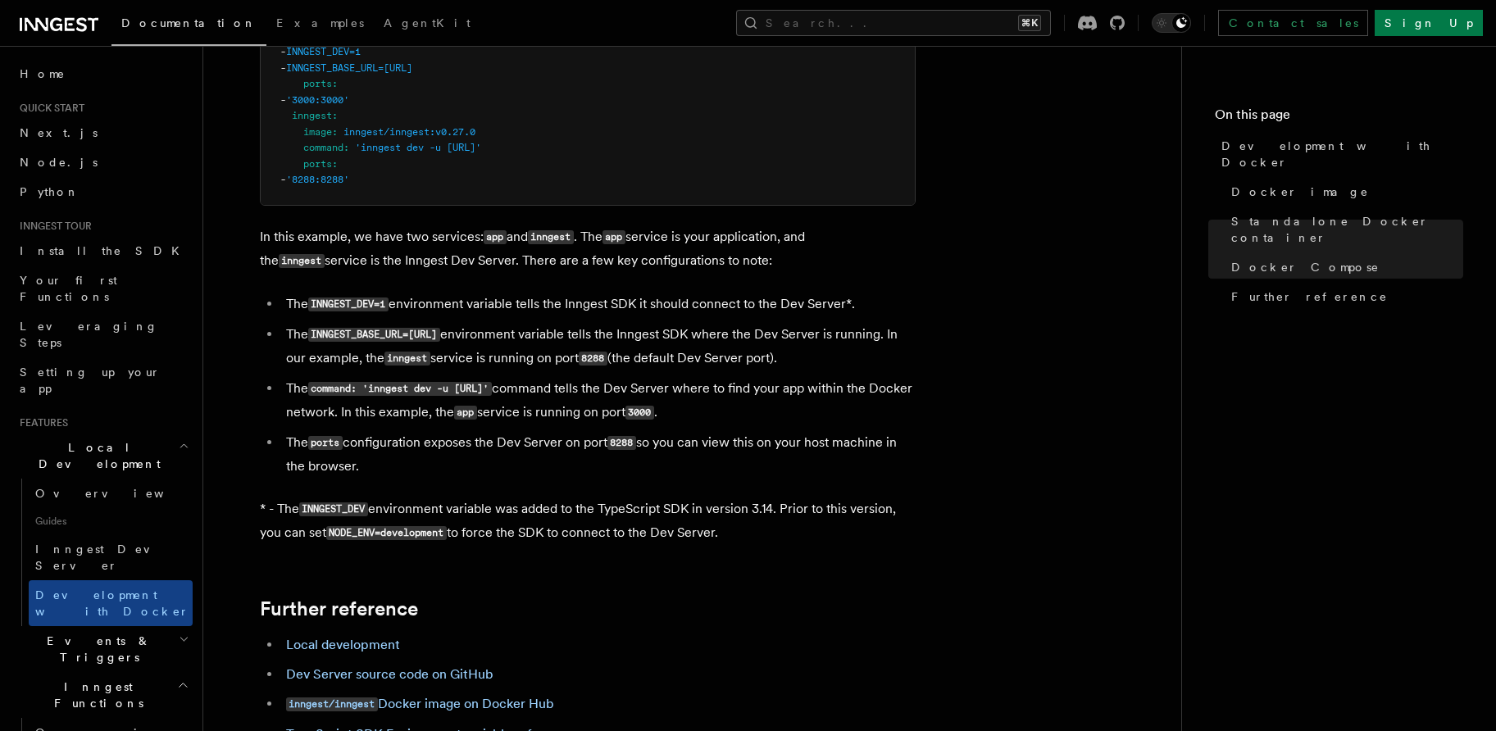
drag, startPoint x: 507, startPoint y: 478, endPoint x: 542, endPoint y: 545, distance: 75.9
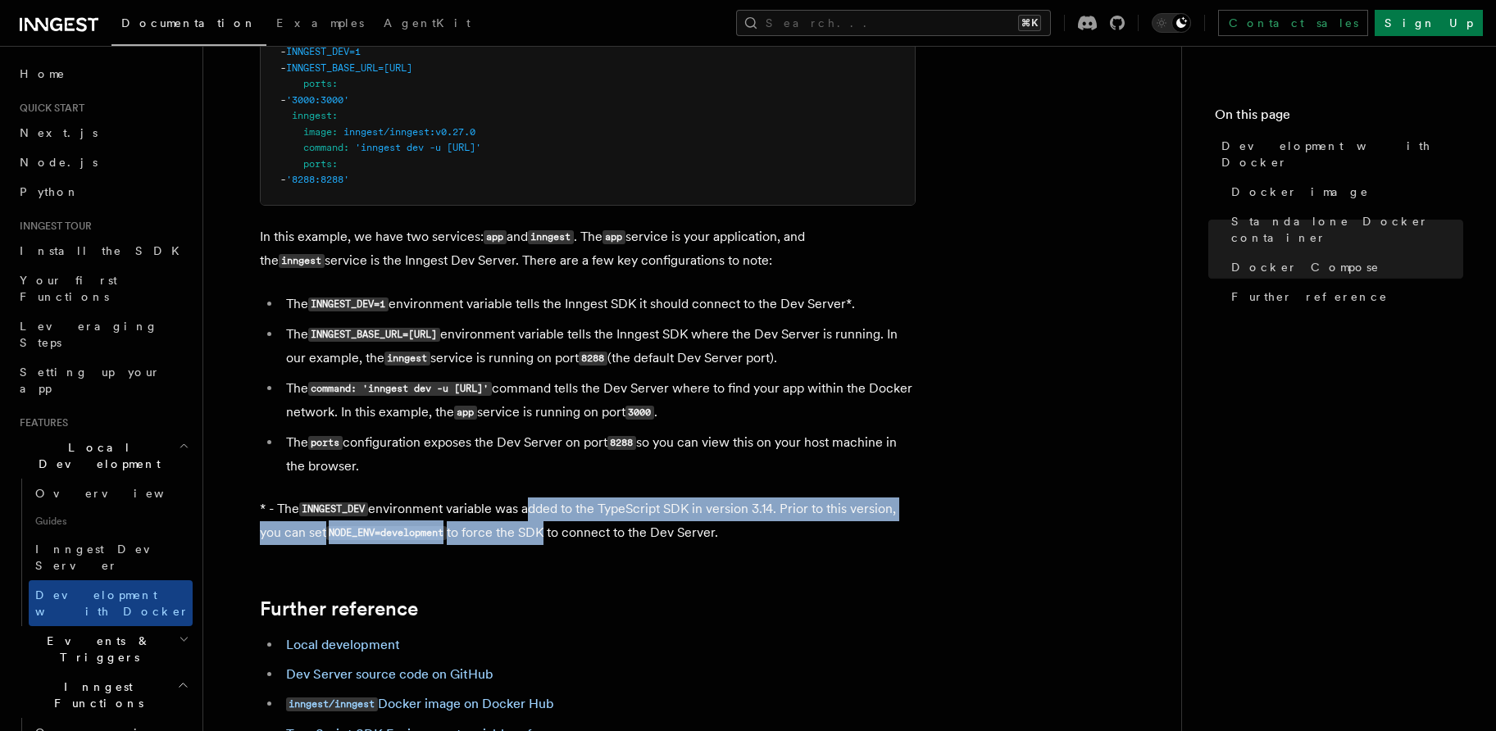
drag, startPoint x: 535, startPoint y: 535, endPoint x: 519, endPoint y: 486, distance: 50.8
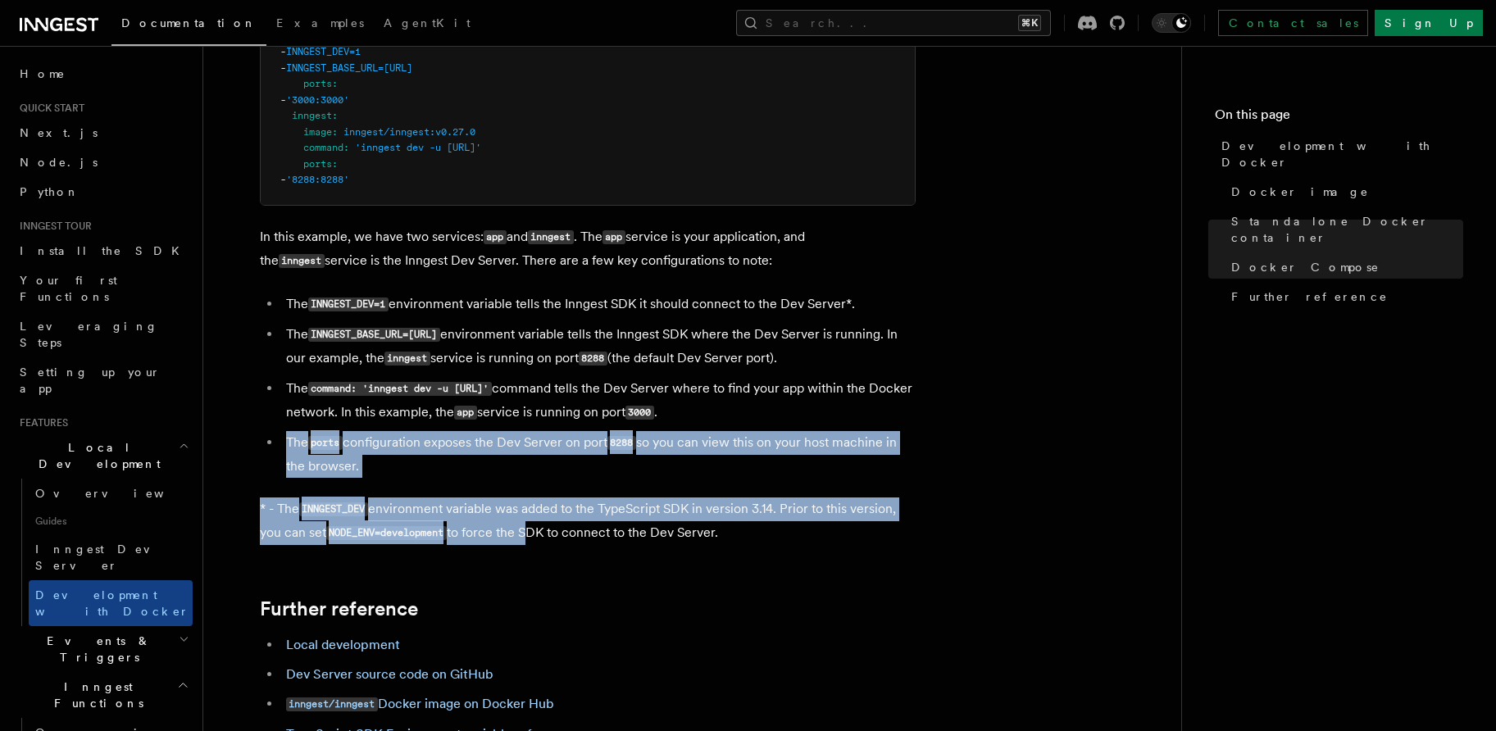
drag, startPoint x: 504, startPoint y: 466, endPoint x: 527, endPoint y: 539, distance: 77.3
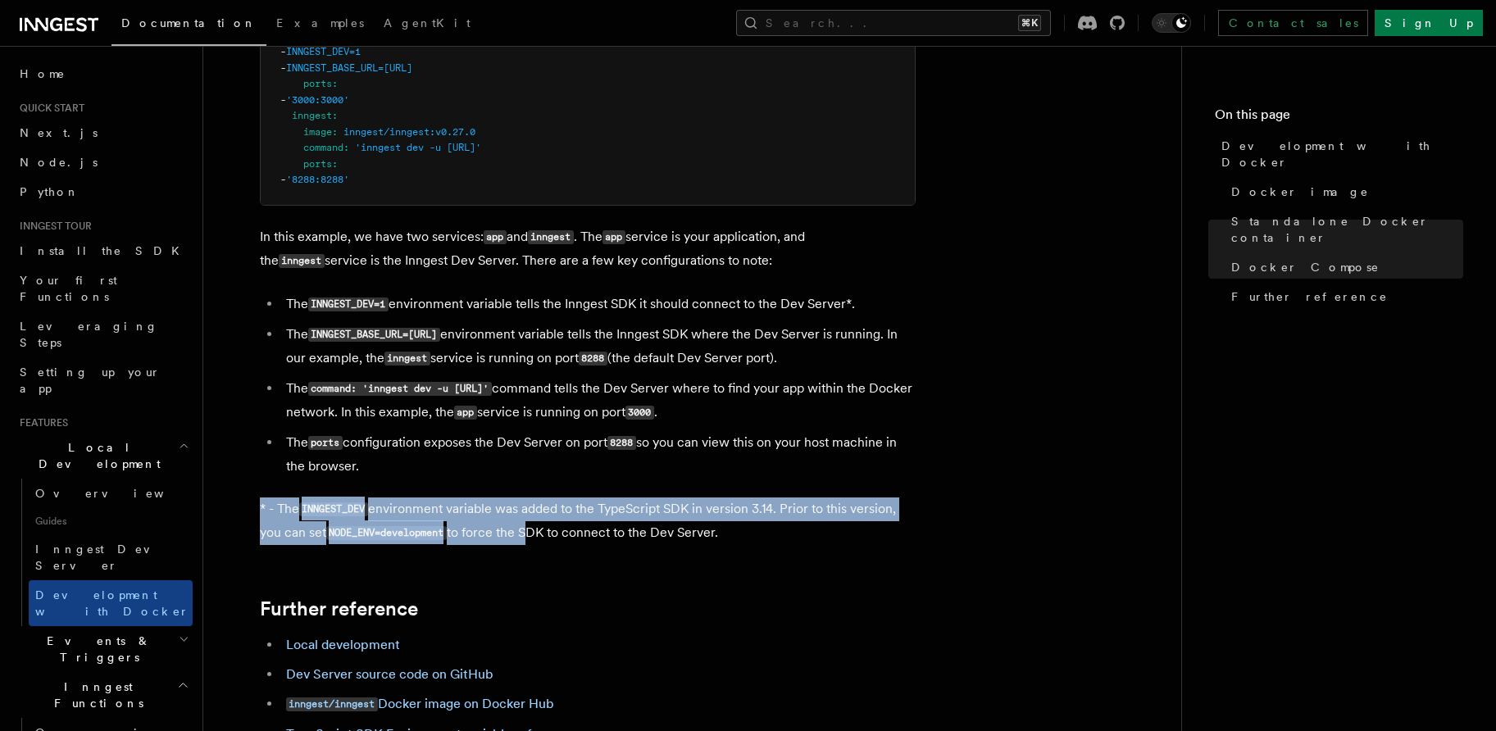
drag, startPoint x: 527, startPoint y: 539, endPoint x: 503, endPoint y: 461, distance: 82.2
drag, startPoint x: 512, startPoint y: 551, endPoint x: 503, endPoint y: 509, distance: 42.8
click at [507, 510] on p "* - The INNGEST_DEV environment variable was added to the TypeScript SDK in ver…" at bounding box center [588, 522] width 656 height 48
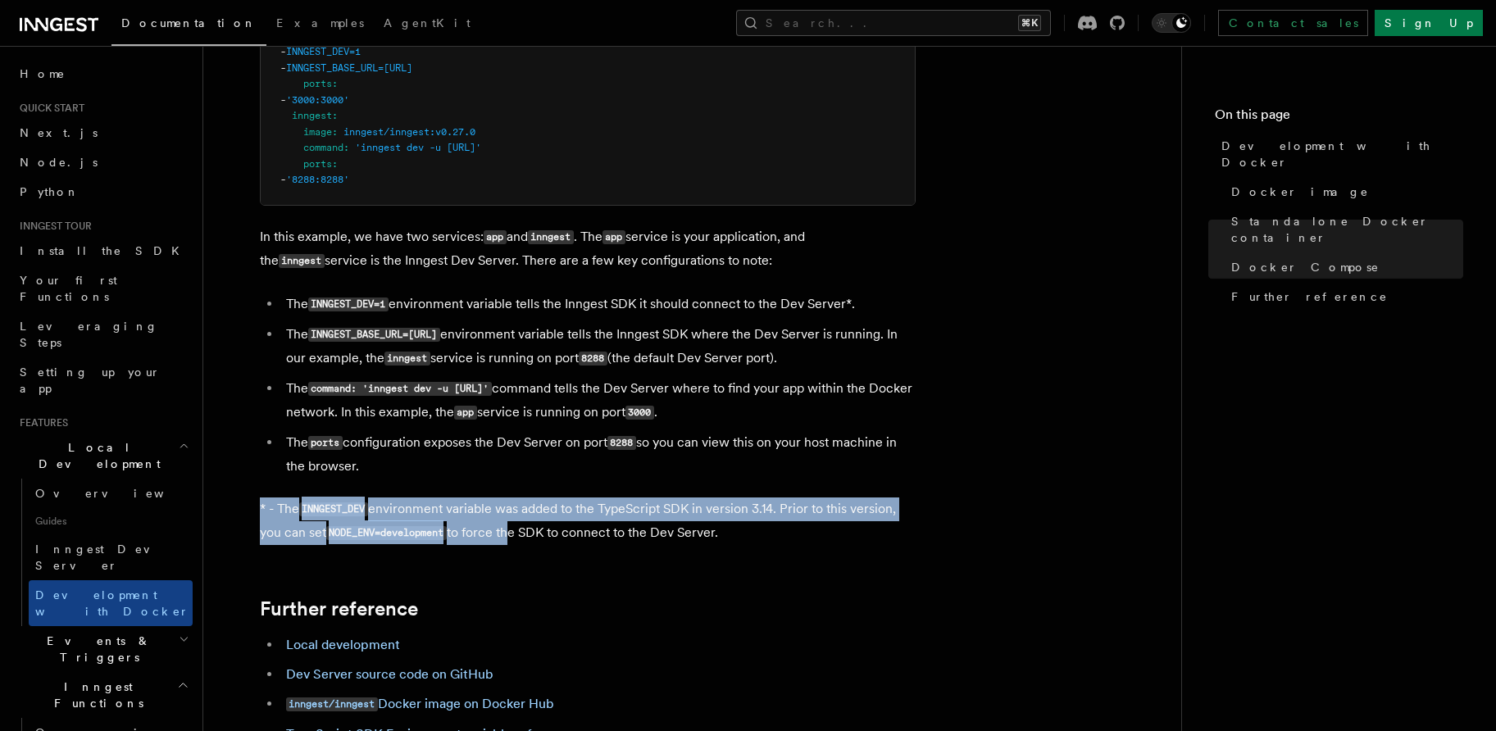
drag, startPoint x: 503, startPoint y: 509, endPoint x: 512, endPoint y: 553, distance: 45.0
